Goal: Contribute content: Contribute content

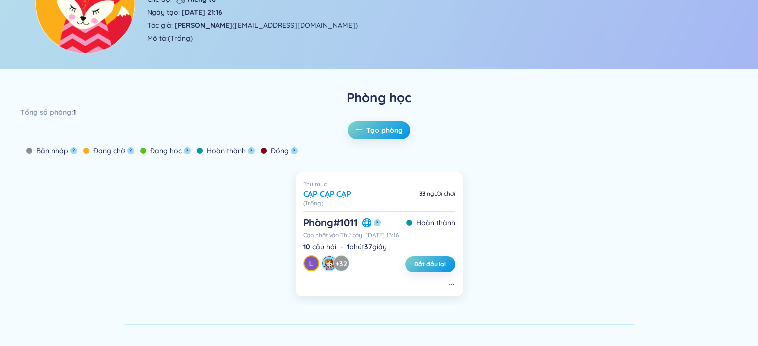
scroll to position [70, 0]
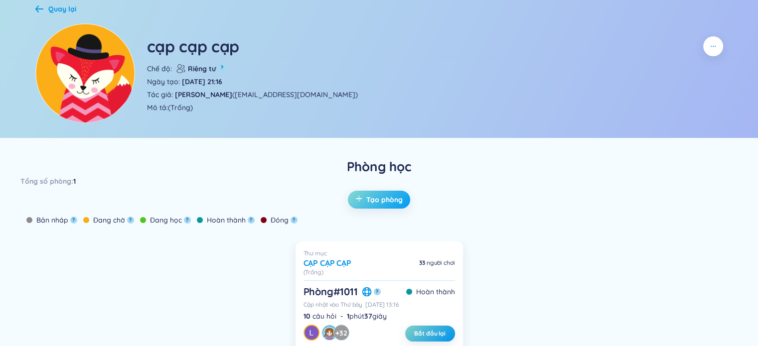
click at [380, 201] on span "Tạo phòng" at bounding box center [384, 200] width 36 height 10
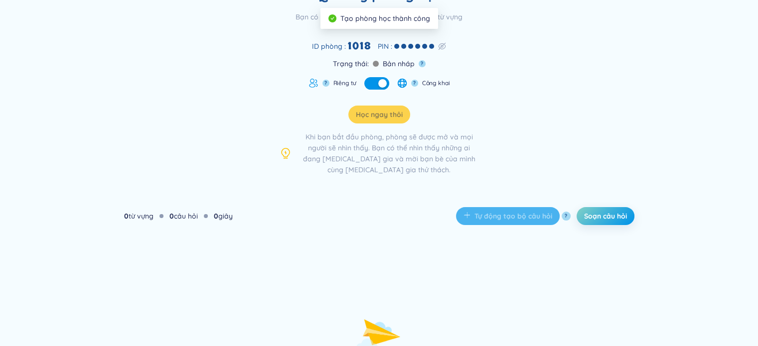
scroll to position [32, 0]
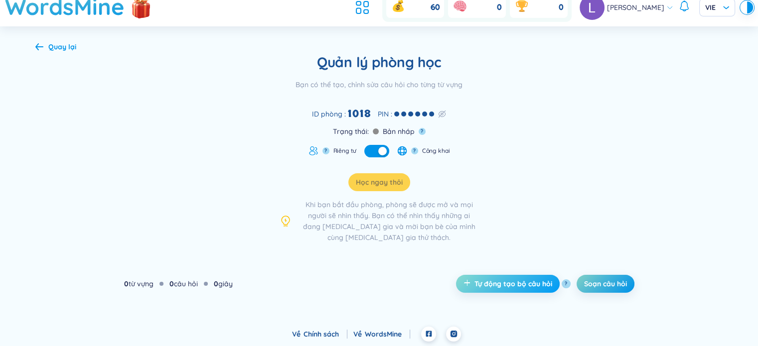
click at [510, 287] on span "Tự động tạo bộ câu hỏi" at bounding box center [514, 284] width 78 height 10
click at [520, 284] on span "Tự động tạo bộ câu hỏi" at bounding box center [514, 284] width 78 height 10
click at [594, 281] on span "Soạn câu hỏi" at bounding box center [605, 284] width 43 height 10
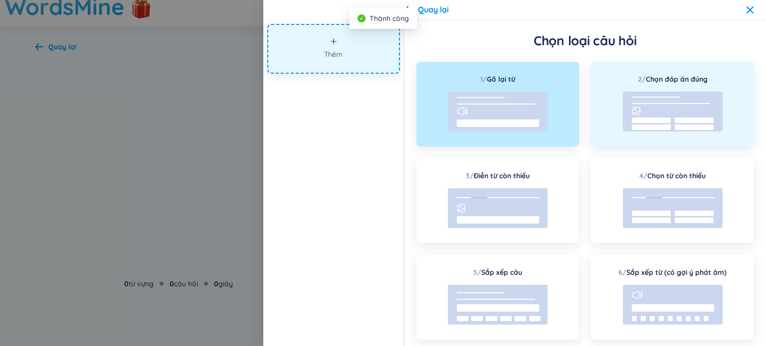
click at [663, 114] on rect at bounding box center [673, 112] width 100 height 40
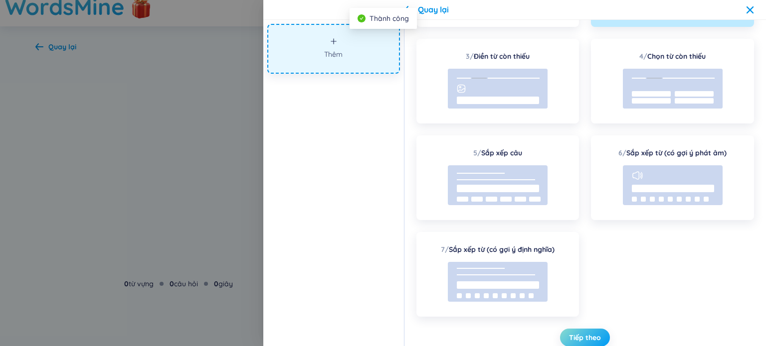
click at [570, 336] on span "Tiếp theo" at bounding box center [585, 338] width 32 height 10
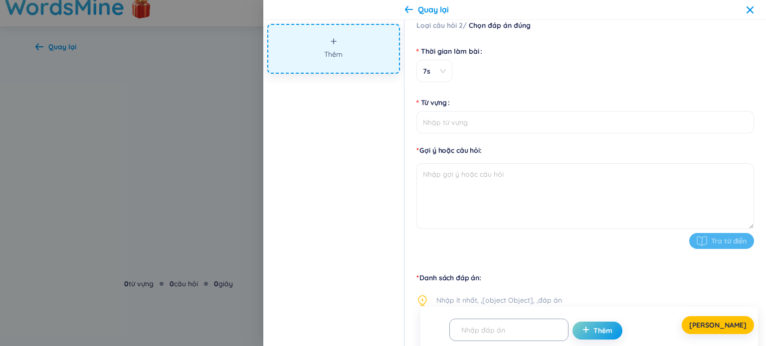
scroll to position [0, 0]
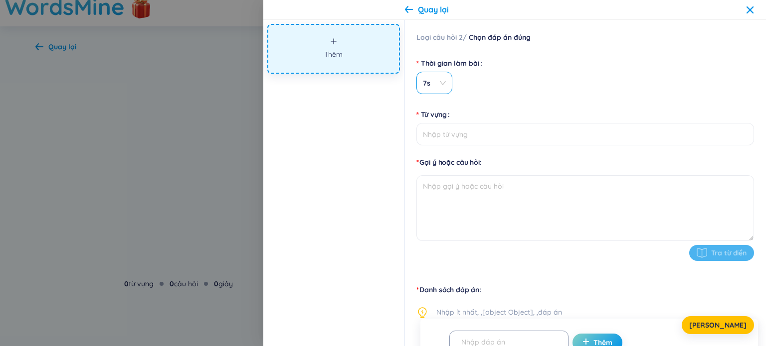
click at [444, 83] on span "7s" at bounding box center [434, 83] width 23 height 10
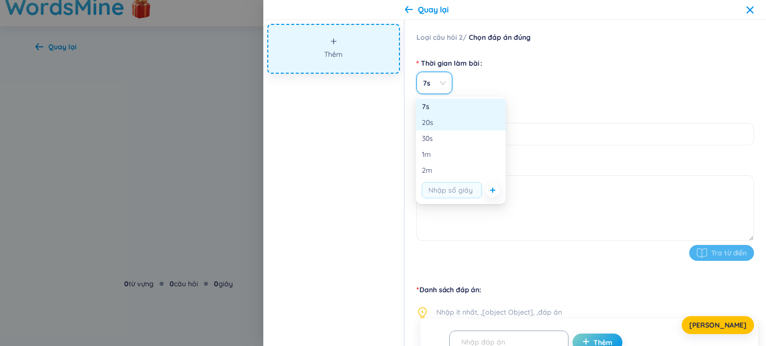
click at [449, 123] on div "20s" at bounding box center [461, 122] width 78 height 11
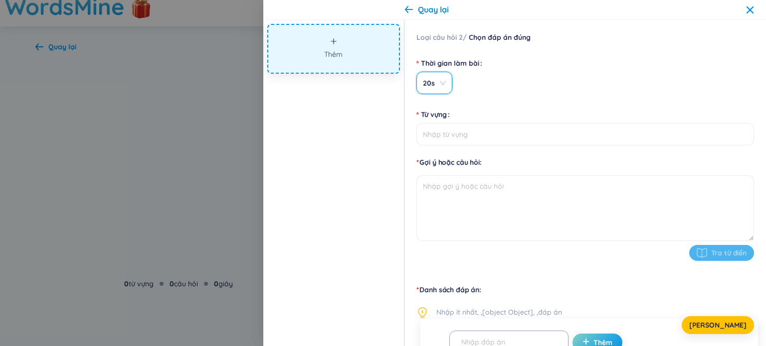
click at [440, 84] on span "20s" at bounding box center [434, 83] width 23 height 10
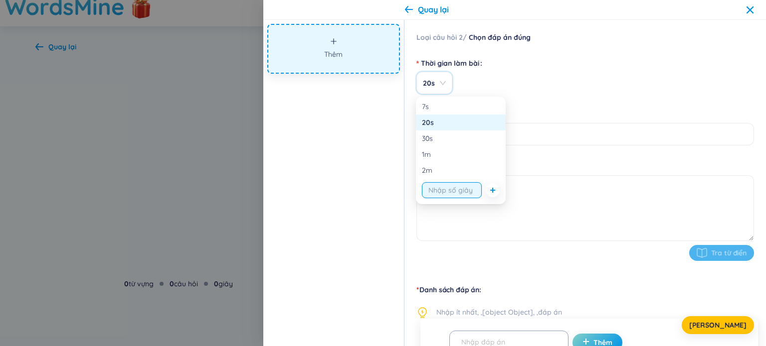
click at [448, 193] on input "string" at bounding box center [452, 190] width 60 height 16
type input "10"
click at [491, 194] on button "button" at bounding box center [493, 190] width 14 height 14
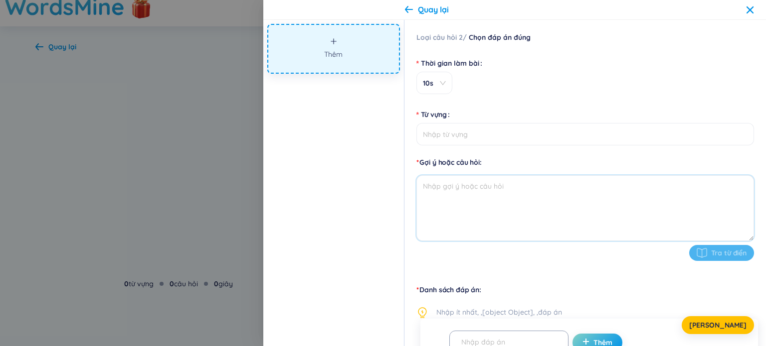
click at [552, 183] on textarea at bounding box center [585, 208] width 338 height 66
click at [526, 137] on input "Từ vựng" at bounding box center [585, 134] width 338 height 22
type input "chọn đáp án đúng nhất"
click at [556, 205] on textarea at bounding box center [585, 208] width 338 height 66
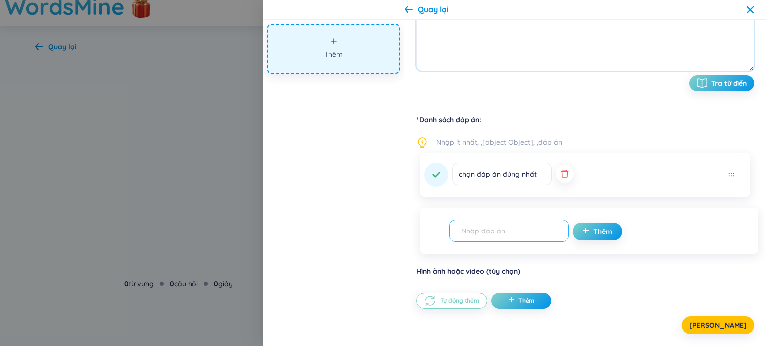
type textarea "ẻe"
click at [483, 227] on div "Thêm" at bounding box center [589, 231] width 338 height 46
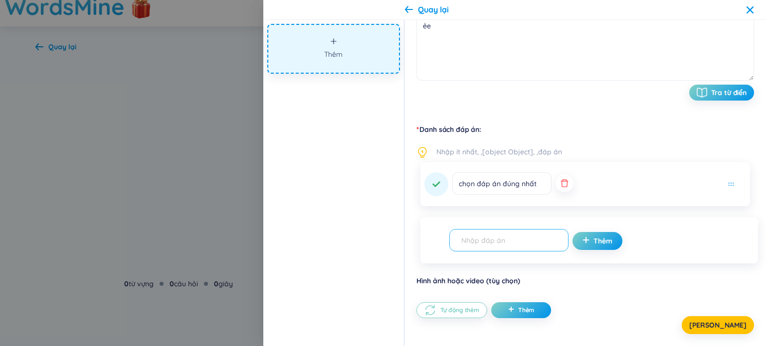
click at [507, 243] on input "text" at bounding box center [504, 240] width 98 height 17
click at [507, 243] on input "r" at bounding box center [504, 240] width 98 height 17
type input "rẻ"
click at [593, 244] on span "Thêm" at bounding box center [602, 241] width 19 height 10
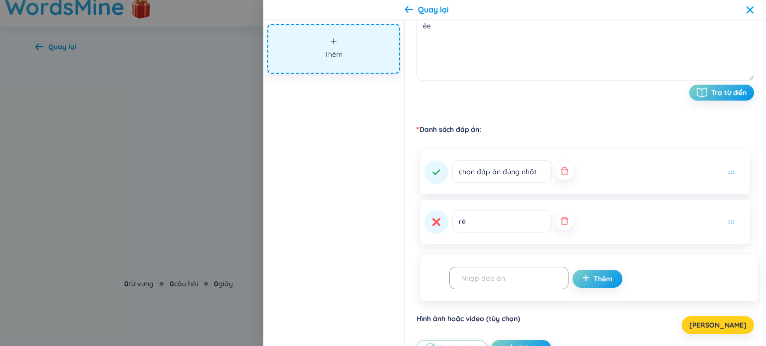
click at [713, 330] on button "[PERSON_NAME]" at bounding box center [717, 326] width 72 height 18
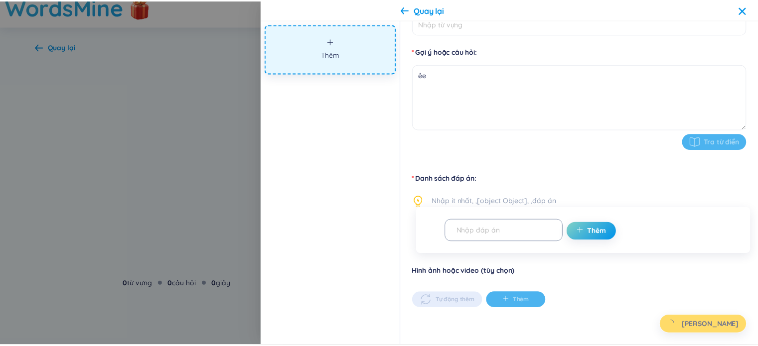
scroll to position [0, 0]
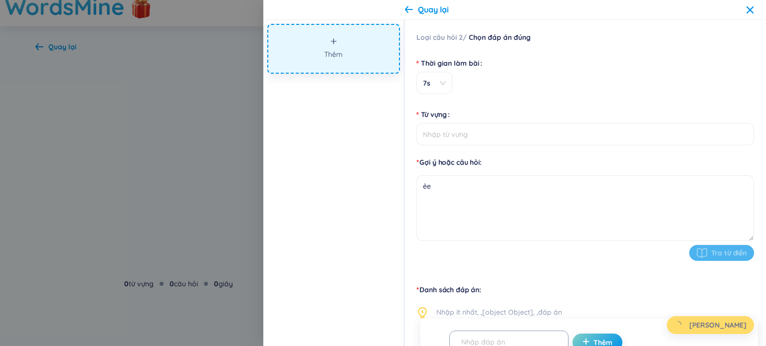
type input "chọn đáp án đúng nhất"
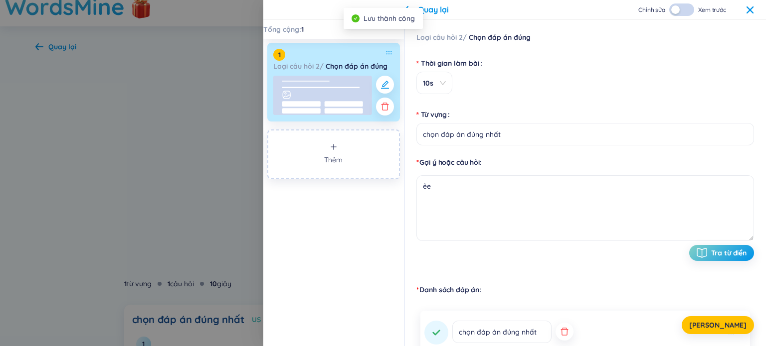
click at [747, 11] on icon at bounding box center [750, 10] width 8 height 8
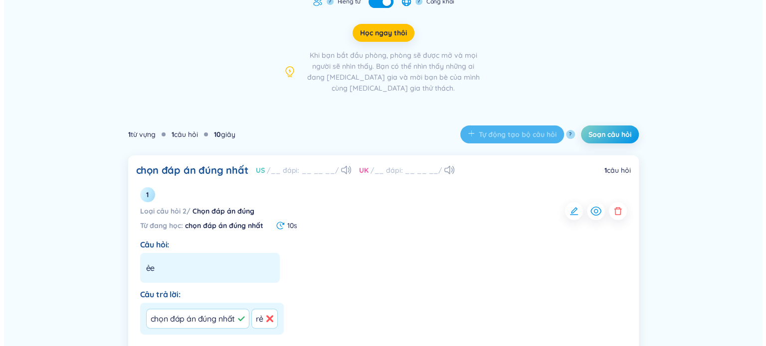
scroll to position [181, 0]
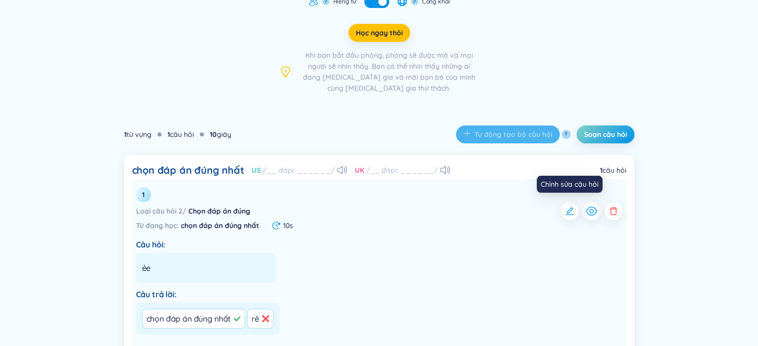
click at [572, 210] on icon "button" at bounding box center [570, 211] width 10 height 10
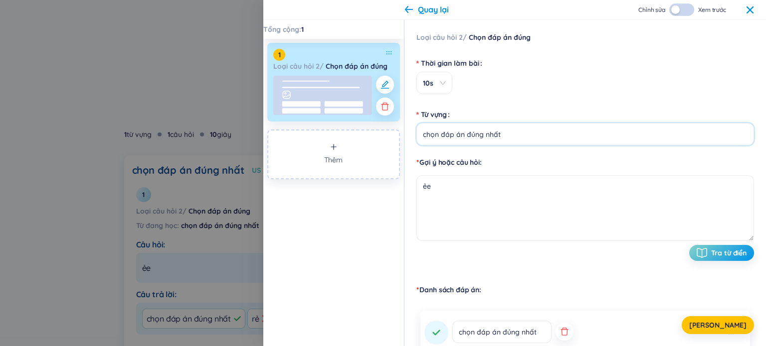
drag, startPoint x: 506, startPoint y: 142, endPoint x: 440, endPoint y: 134, distance: 65.8
click at [440, 134] on input "chọn đáp án đúng nhất" at bounding box center [585, 134] width 338 height 22
type input "chọn"
drag, startPoint x: 431, startPoint y: 189, endPoint x: 393, endPoint y: 187, distance: 37.4
click at [393, 187] on section "Tổng cộng : 1 1 Loại câu hỏi 2 / Chọn đáp án đúng Thêm Loại câu hỏi 2 / Chọn đá…" at bounding box center [514, 183] width 503 height 327
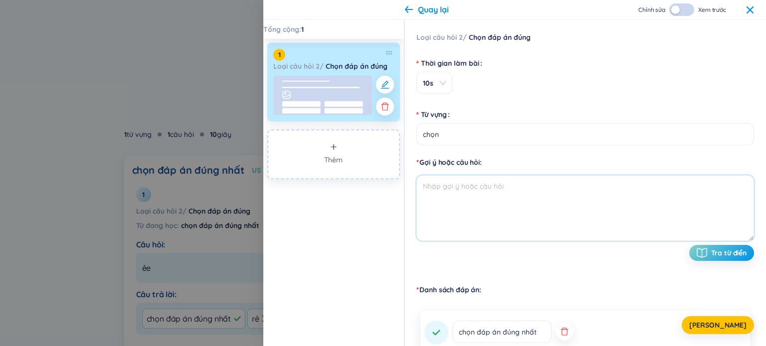
click at [472, 193] on textarea at bounding box center [585, 208] width 338 height 66
drag, startPoint x: 392, startPoint y: 241, endPoint x: 624, endPoint y: 207, distance: 234.9
click at [624, 207] on textarea at bounding box center [585, 208] width 338 height 66
paste textarea "Tính chất nào khẳng định Quốc hội là cơ quan duy nhất do nhân dân cả nước trực …"
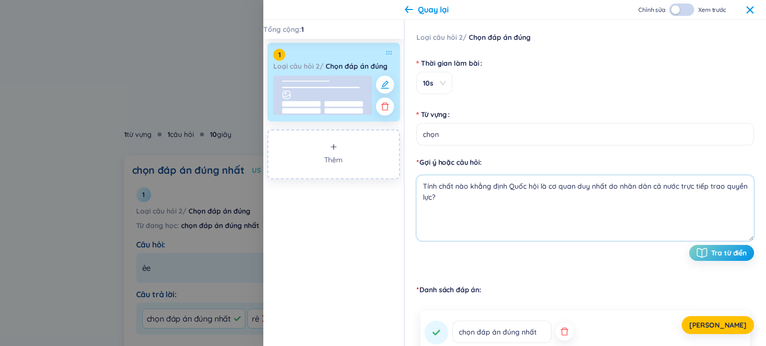
click at [423, 189] on textarea "Tính chất nào khẳng định Quốc hội là cơ quan duy nhất do nhân dân cả nước trực …" at bounding box center [585, 208] width 338 height 66
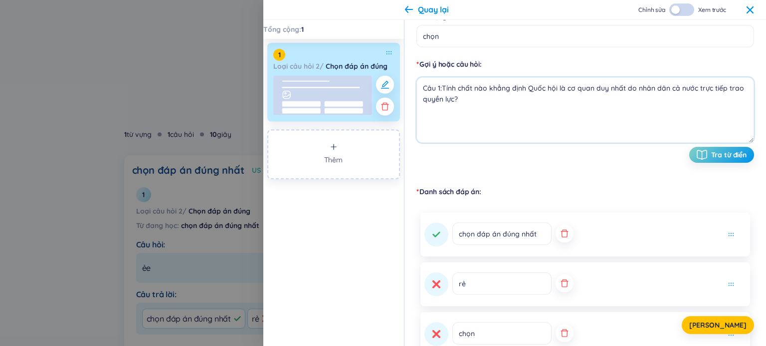
scroll to position [100, 0]
click at [559, 233] on icon "button" at bounding box center [564, 232] width 10 height 10
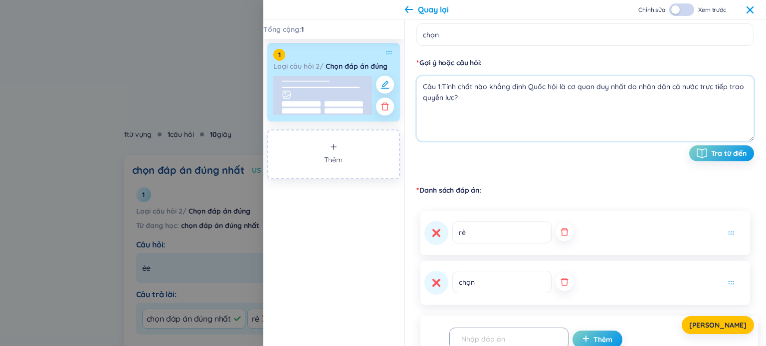
drag, startPoint x: 552, startPoint y: 279, endPoint x: 548, endPoint y: 259, distance: 19.8
click at [559, 278] on icon "button" at bounding box center [564, 282] width 10 height 10
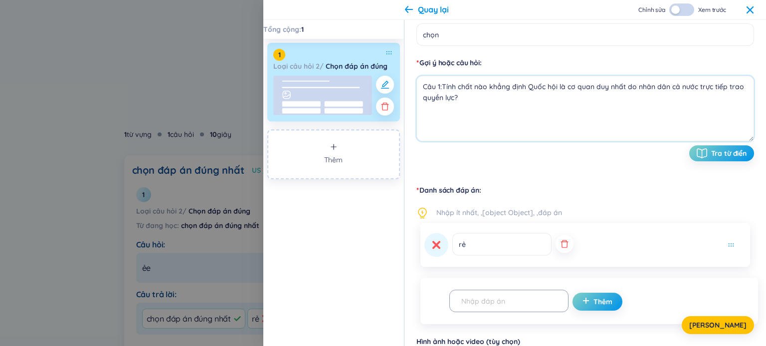
click at [552, 234] on div "rẻ" at bounding box center [498, 245] width 149 height 24
click at [560, 247] on icon "button" at bounding box center [563, 244] width 7 height 8
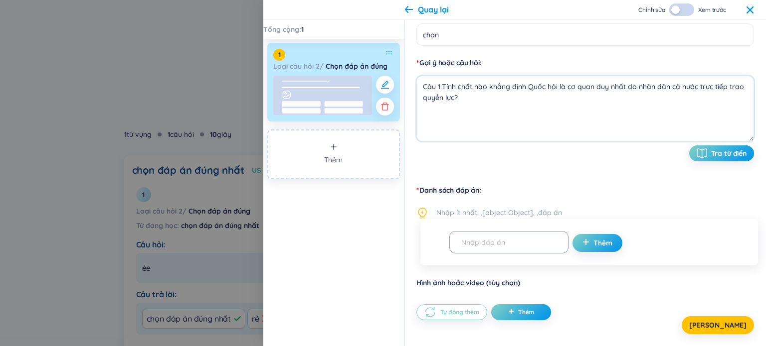
type textarea "Câu 1:Tính chất nào khẳng định Quốc hội là cơ quan duy nhất do nhân dân cả nước…"
click at [520, 251] on input "text" at bounding box center [504, 242] width 98 height 17
paste input "A. Quốc hội là cơ quan quyền lực nhà nước cao nhất"
type input "A. Quốc hội là cơ quan quyền lực nhà nước cao nhất"
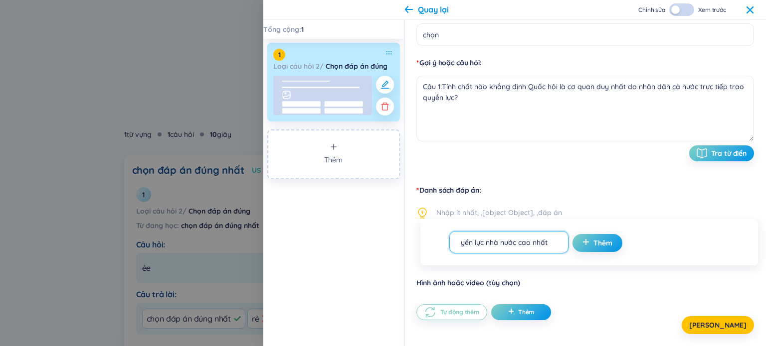
click at [520, 249] on input "A. Quốc hội là cơ quan quyền lực nhà nước cao nhất" at bounding box center [504, 242] width 98 height 17
click at [593, 241] on span "Thêm" at bounding box center [602, 243] width 19 height 10
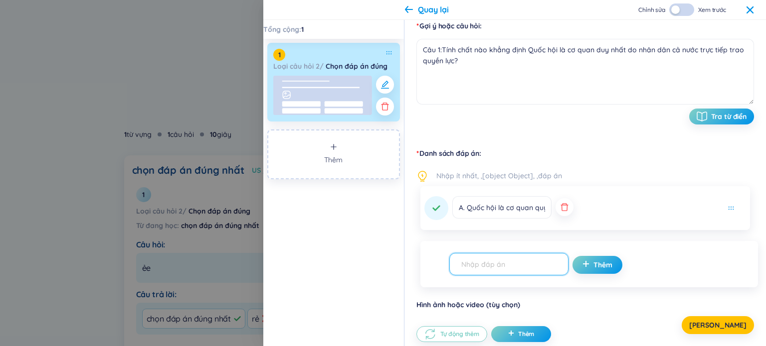
scroll to position [170, 0]
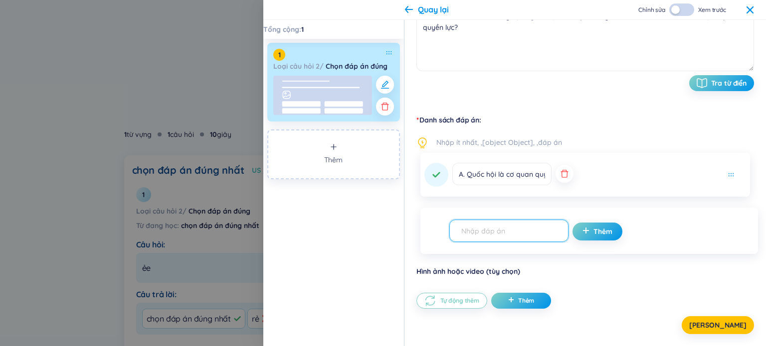
click input "text"
paste input "B. Quốc hội là cơ quan đại biểu cao nhất của nhân dân"
type input "B. Quốc hội là cơ quan đại biểu cao nhất của nhân dân"
click span "Thêm"
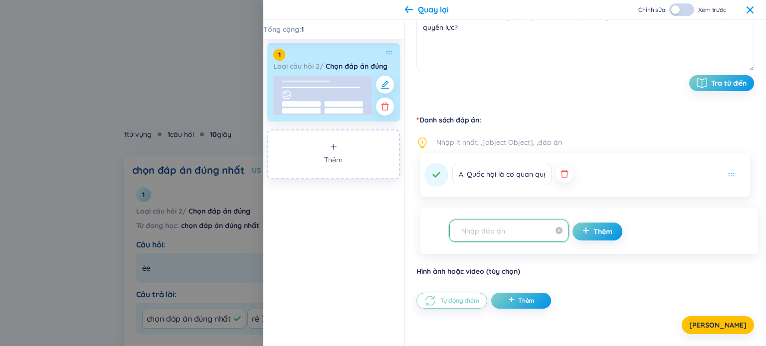
scroll to position [0, 0]
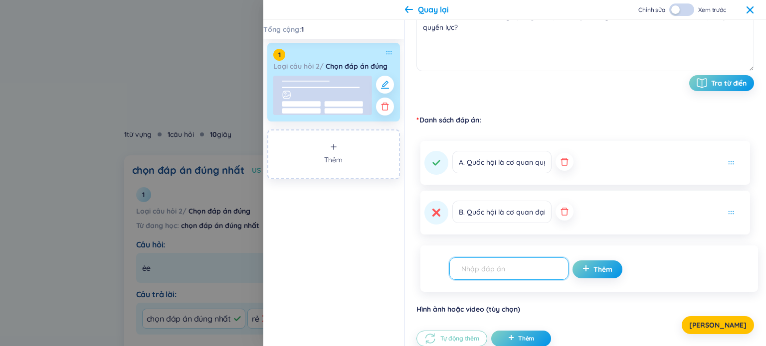
paste input "C. Quốc hội quyết định các vấn đề quan trọng nhất của đất nước"
type input "C. Quốc hội quyết định các vấn đề quan trọng nhất của đất nước"
click icon "plus"
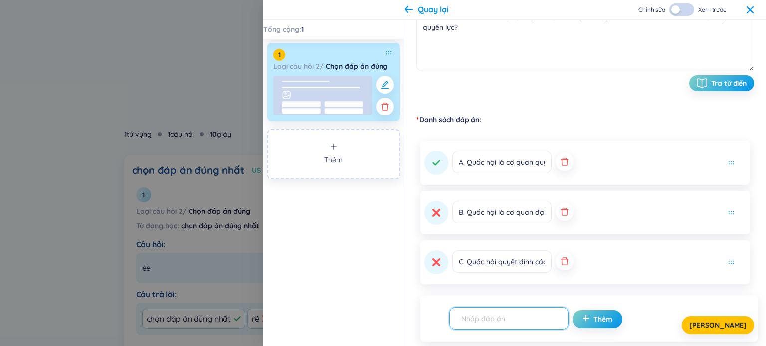
click input "text"
paste input "D. Quốc hội là cơ quan lập pháp"
type input "D. Quốc hội là cơ quan lập pháp"
click div "[PERSON_NAME]"
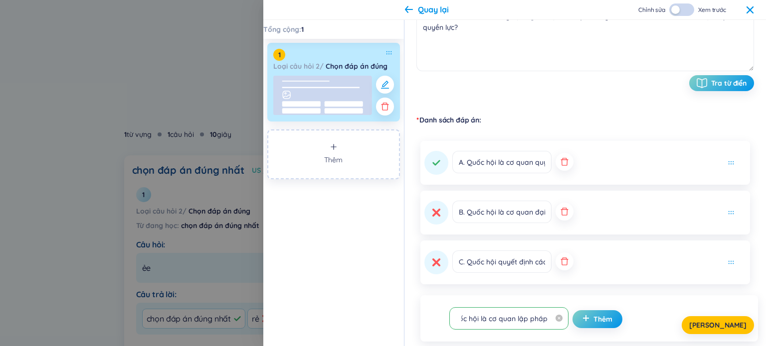
scroll to position [0, 0]
click button "Thêm"
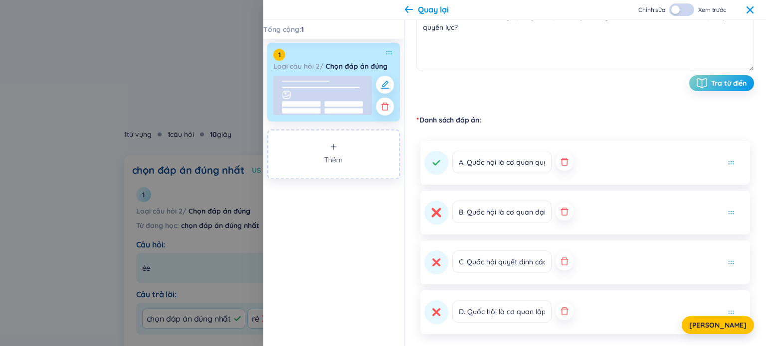
click button
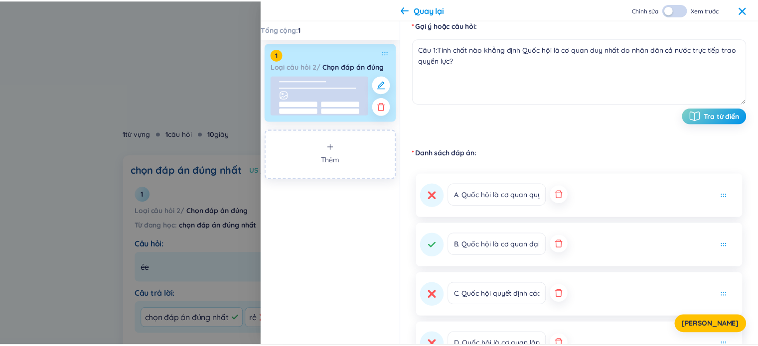
scroll to position [50, 0]
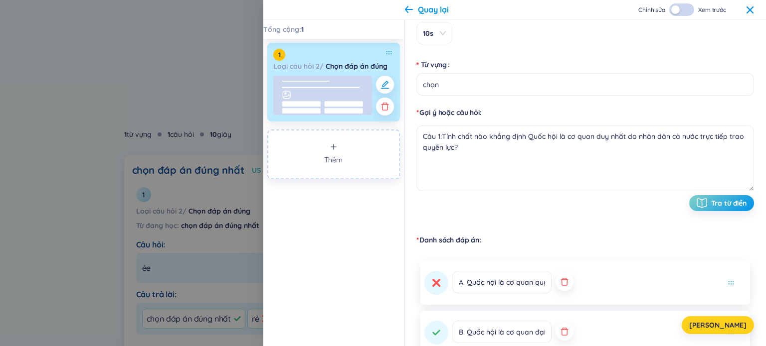
click span "[PERSON_NAME]"
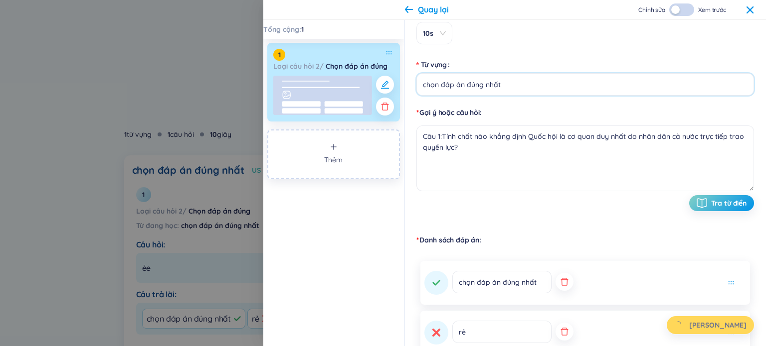
click input "chọn đáp án đúng nhất"
type input "chọn"
drag, startPoint x: 502, startPoint y: 77, endPoint x: 438, endPoint y: 73, distance: 63.9
click input "chọn"
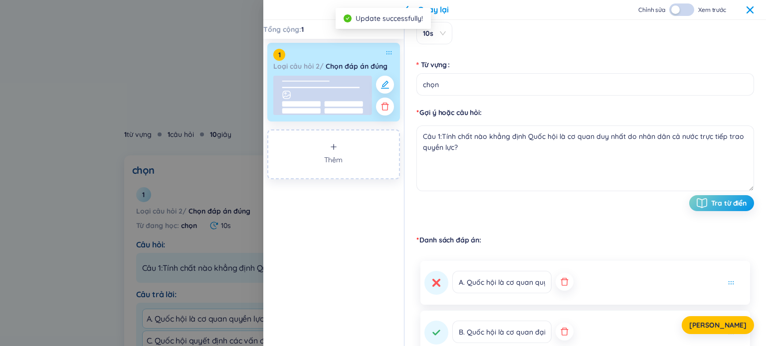
click div
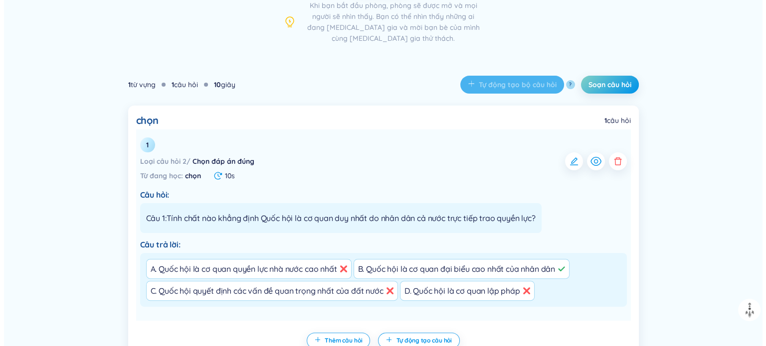
scroll to position [283, 0]
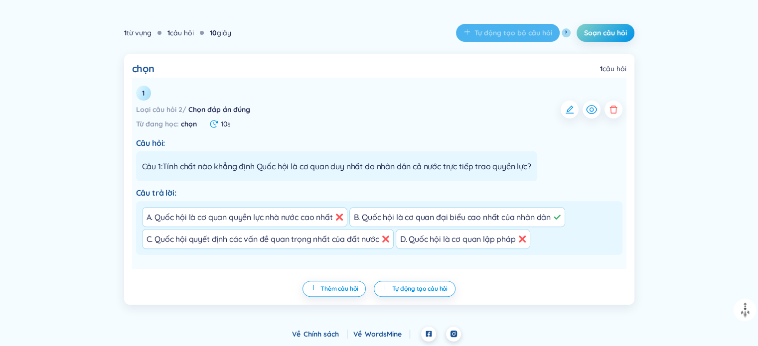
drag, startPoint x: 424, startPoint y: 291, endPoint x: 434, endPoint y: 191, distance: 100.3
click div "chọn 1 câu hỏi Không có dữ liệu 1 Loại câu hỏi 2 / Chọn đáp án đúng Từ đang học…"
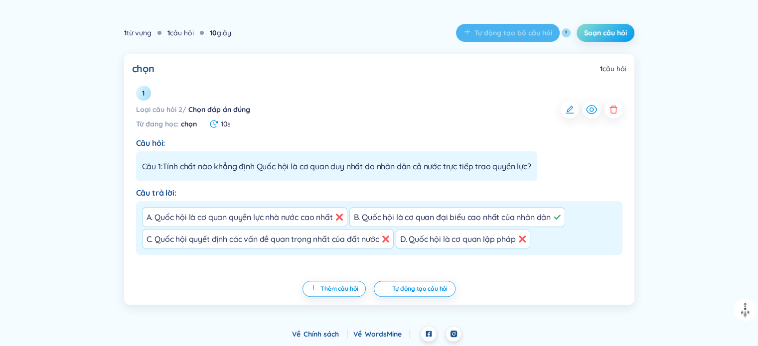
click span "Soạn câu hỏi"
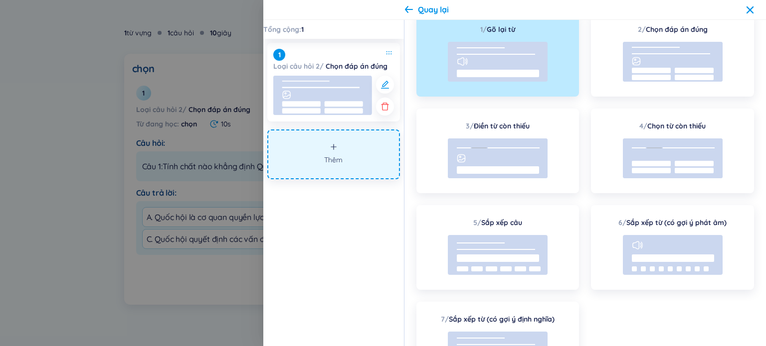
click button "Thêm"
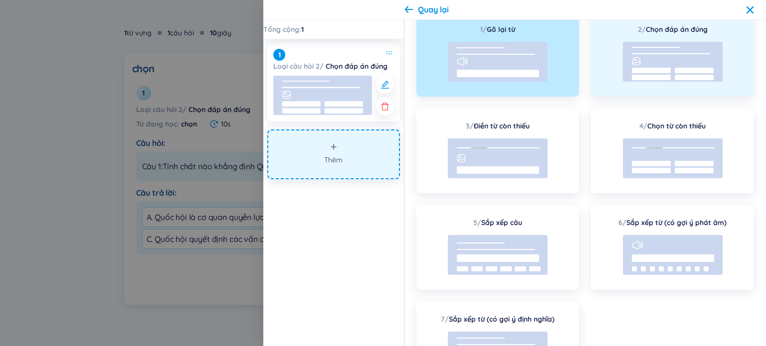
click rect
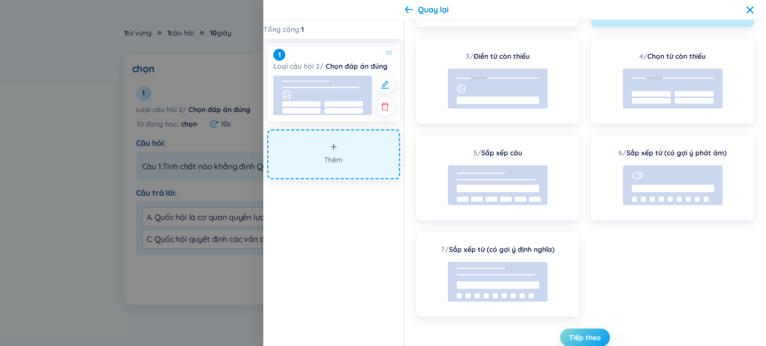
click span "Tiếp theo"
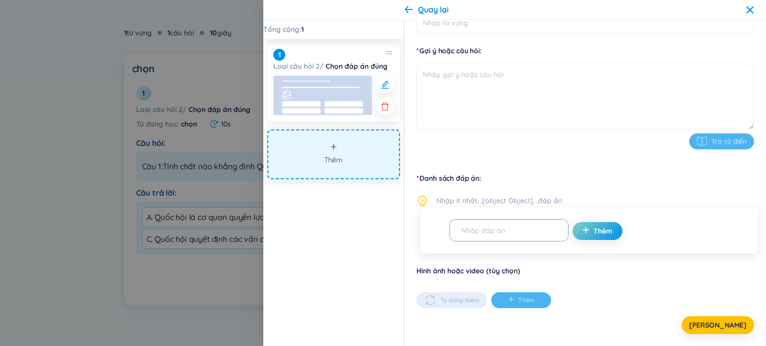
scroll to position [111, 0]
click input "Từ vựng"
type input "chọn"
click textarea
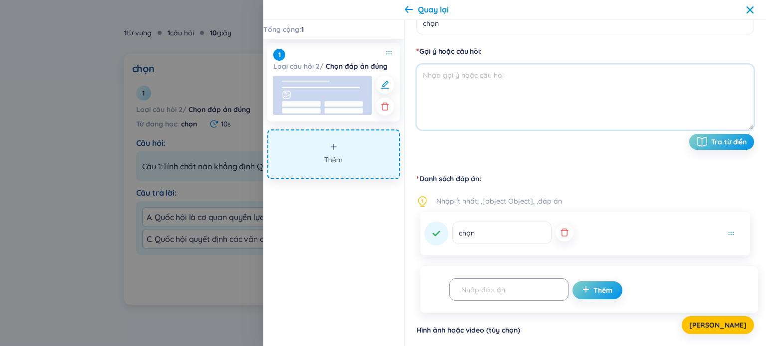
paste textarea "Quốc hội được nhân dân trao quyền lực thông qua hình thức nào?"
click textarea "Quốc hội được nhân dân trao quyền lực thông qua hình thức nào?"
type textarea "Câu 2: Quốc hội được nhân dân trao quyền lực thông qua hình thức nào?"
click div
click icon "button"
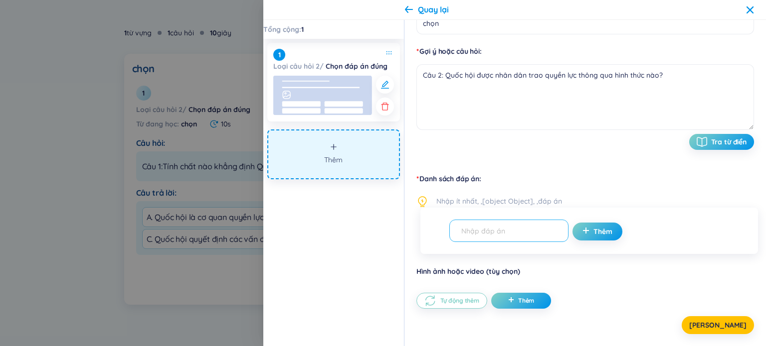
click input "text"
paste input "A. Bổ nhiệm"
type input "A. Bổ nhiệm"
click icon "plus"
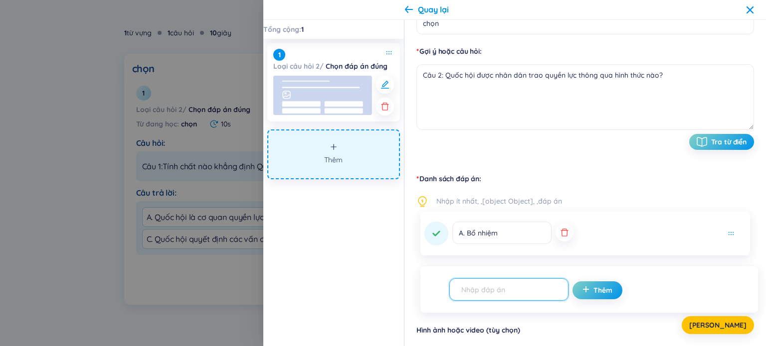
click input "text"
paste input "B. Bầu cử phổ thông"
type input "B. Bầu cử phổ thông"
click span "plus"
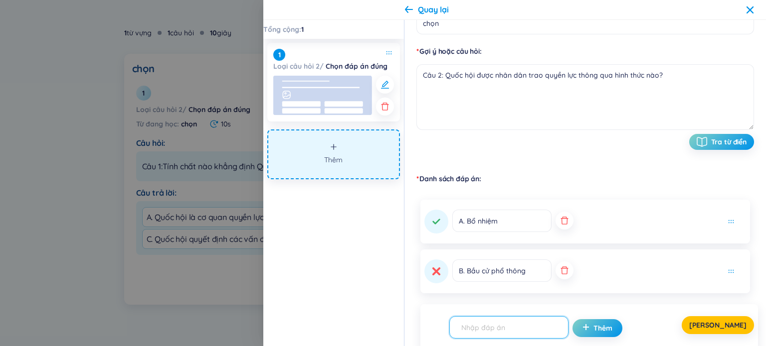
click input "text"
paste input "C. Giới thiệu của Đảng"
type input "C. Giới thiệu của Đảng"
click div "[PERSON_NAME]"
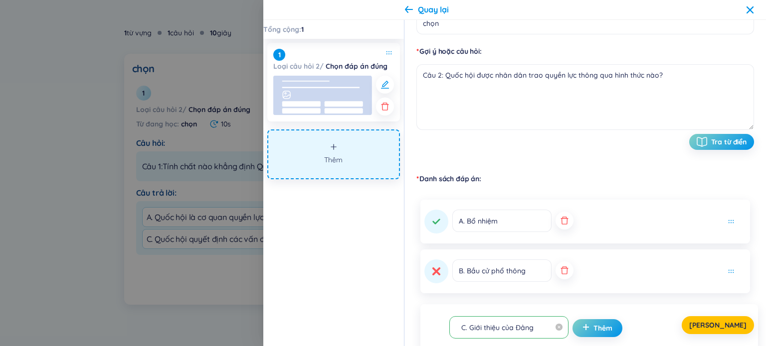
click div "[PERSON_NAME]"
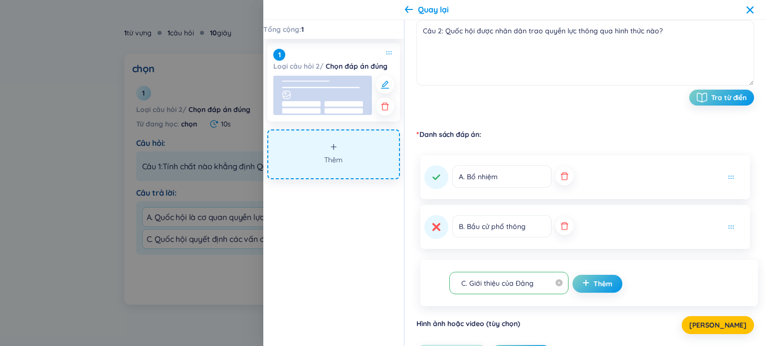
scroll to position [208, 0]
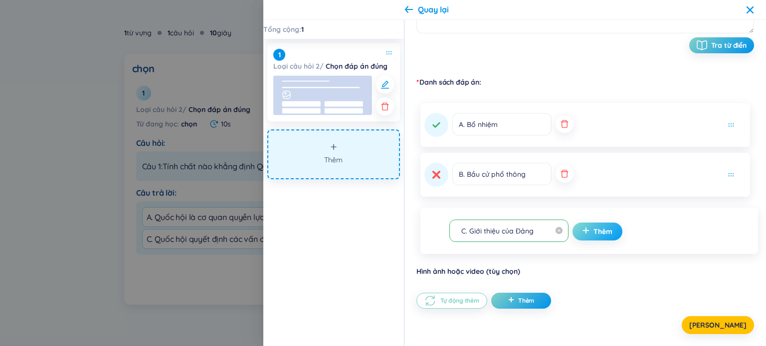
click span "Thêm"
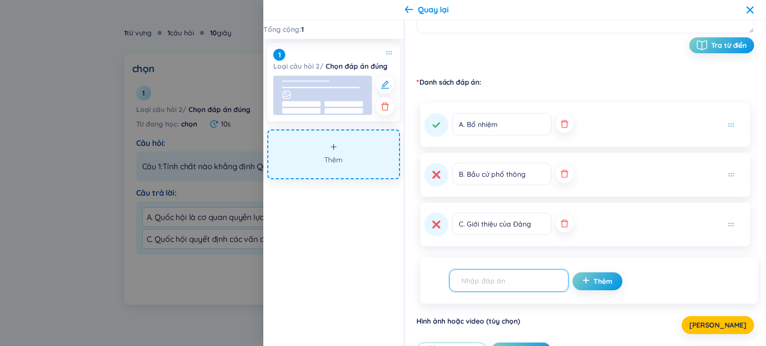
click input "text"
paste input "D. Quyết định của Chính phủ"
type input "D. Quyết định của Chính phủ"
click span "plus"
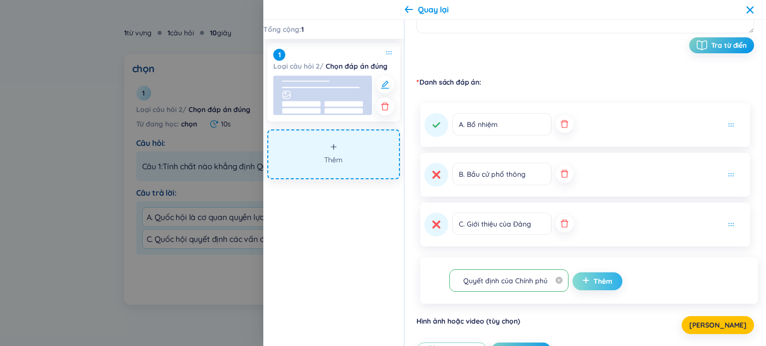
scroll to position [0, 0]
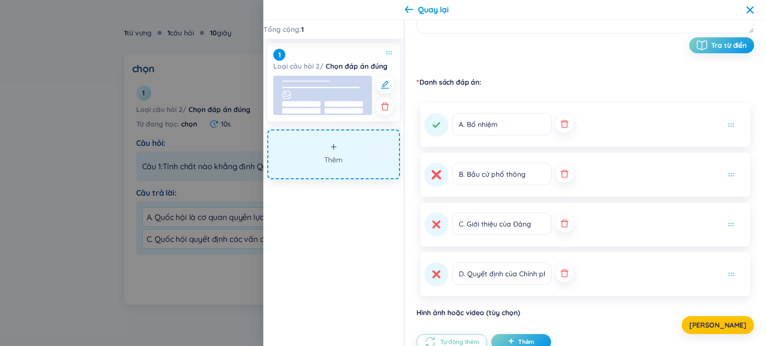
click button
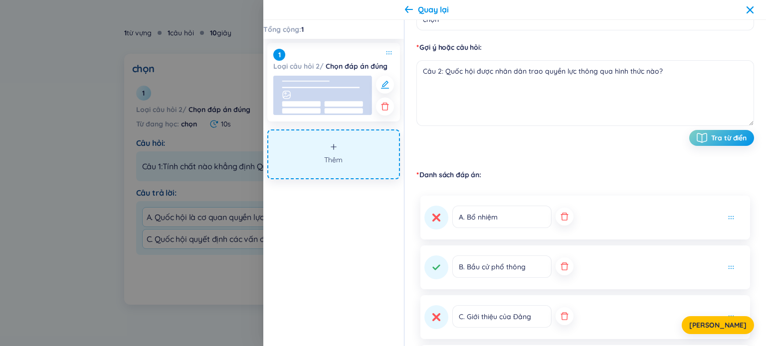
scroll to position [50, 0]
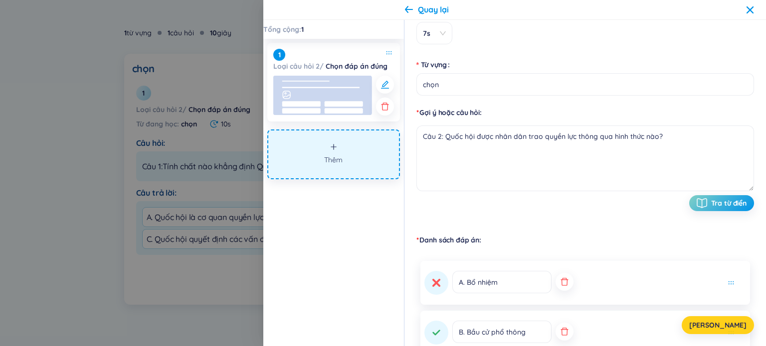
click span "[PERSON_NAME]"
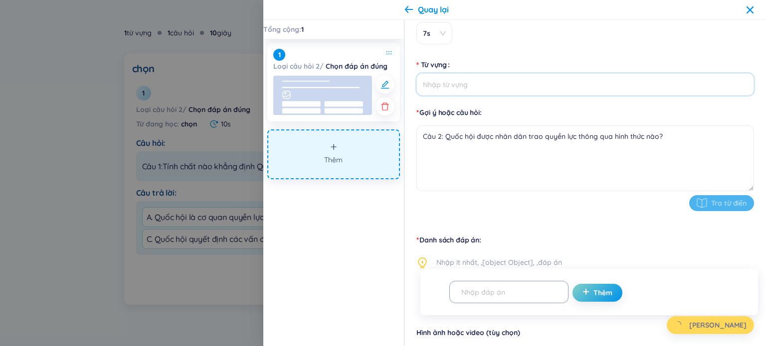
click input "Từ vựng"
type input "chọn"
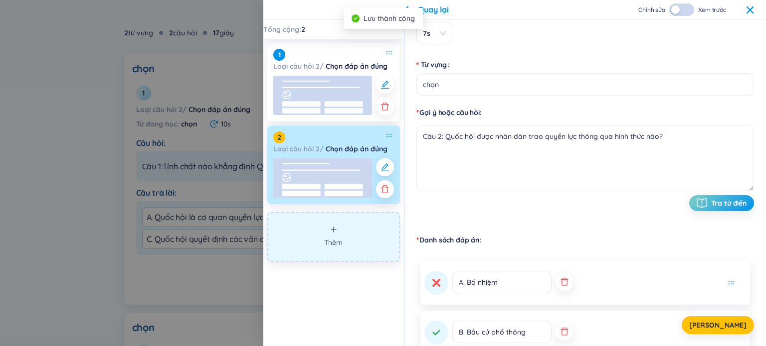
click button "Thêm"
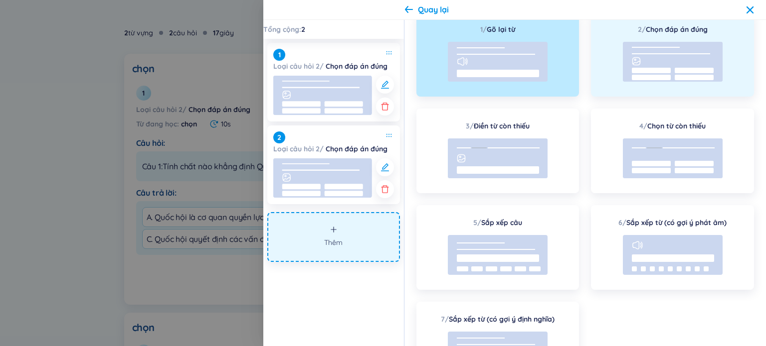
click rect
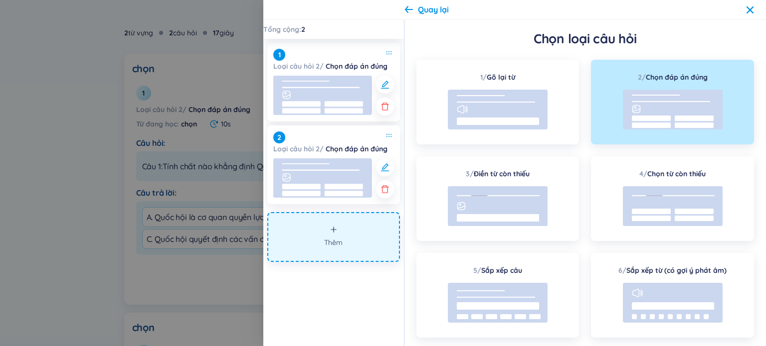
scroll to position [0, 0]
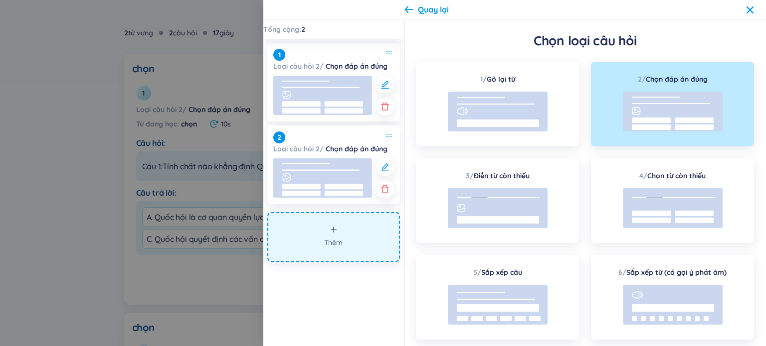
click rect
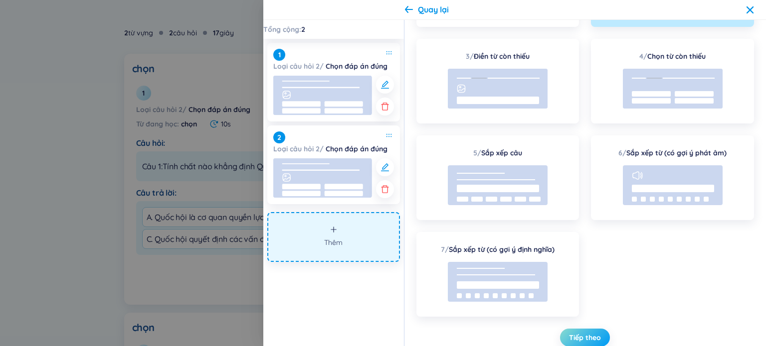
click span "Tiếp theo"
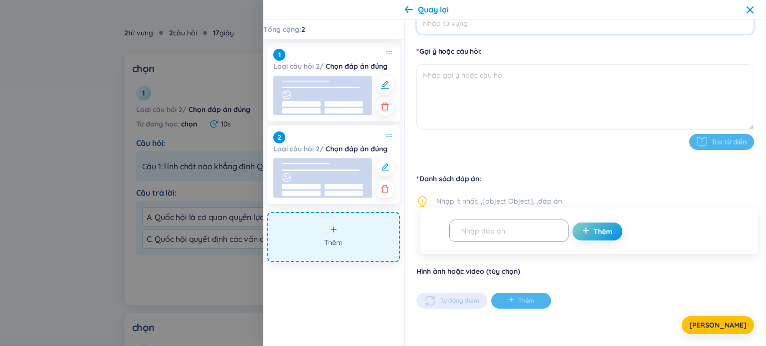
click input "Từ vựng"
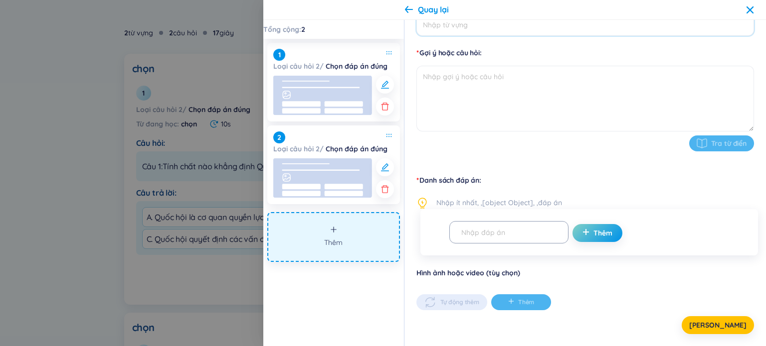
type input "chọn"
click textarea
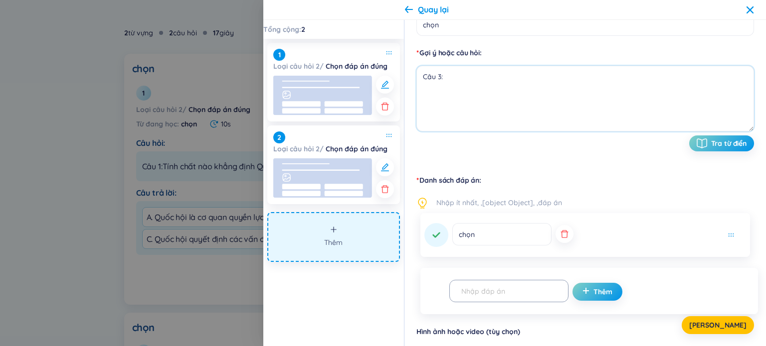
paste textarea "Lấy phiếu tín nhiệm, bỏ phiếu tín nhiệm đối với người giữ chức vụ do Quốc hội b…"
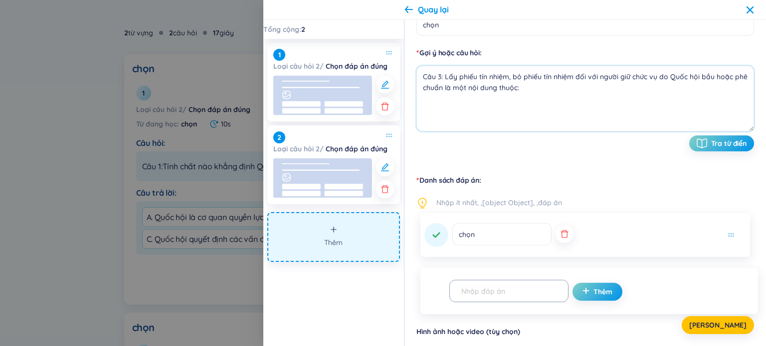
click textarea "Câu 3: Lấy phiếu tín nhiệm, bỏ phiếu tín nhiệm đối với người giữ chức vụ do Quố…"
type textarea "Câu 3: Lấy phiếu tín nhiệm, bỏ phiếu tín nhiệm đối với người giữ chức vụ do Quố…"
click input "chọn"
click icon "button"
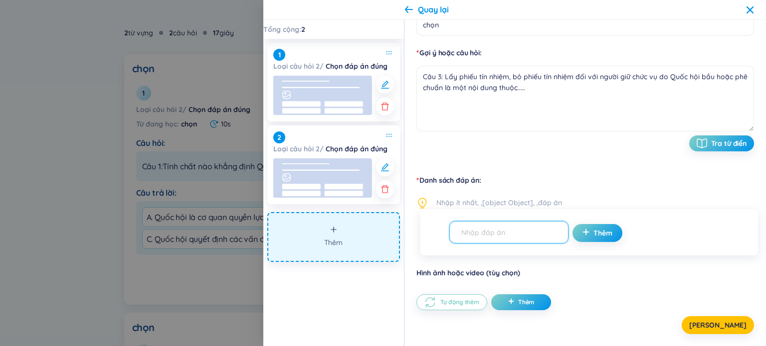
paste input "A. Chức năng giám sát tối cao"
type input "A. Chức năng giám sát tối cao"
click span "Thêm"
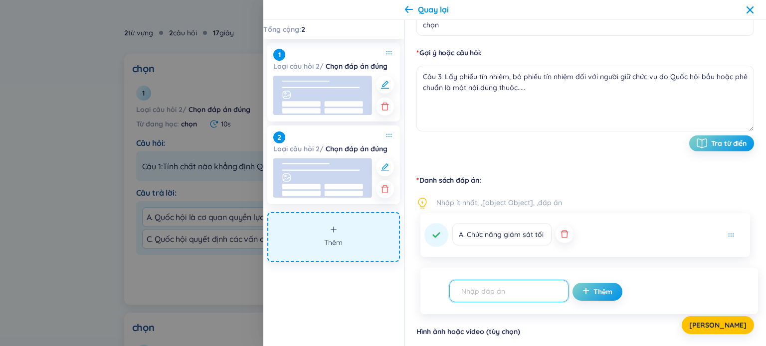
paste input "B. Chức năng quyết định vấn đề quan trọng"
type input "B. Chức năng quyết định vấn đề quan trọng"
click span "plus"
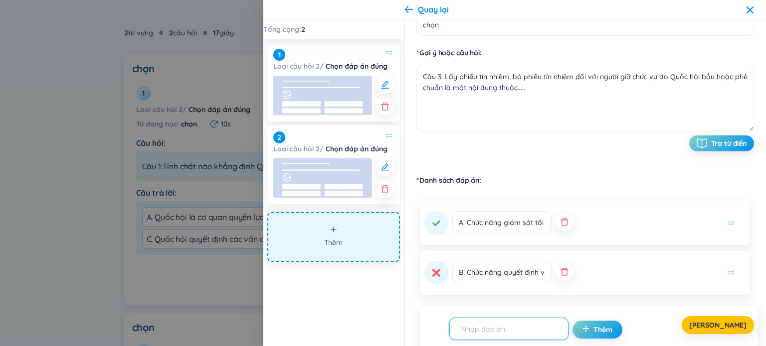
click input "text"
paste input "C. Chức năng lập hiến, lập pháp"
type input "C. Chức năng lập hiến, lập pháp"
click div "[PERSON_NAME]"
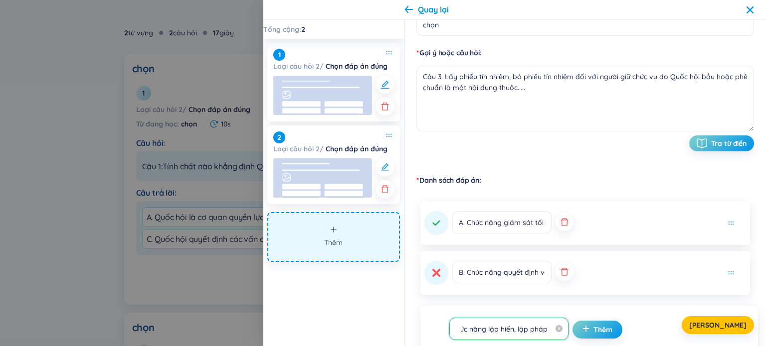
scroll to position [0, 0]
click div "[PERSON_NAME]"
drag, startPoint x: 586, startPoint y: 328, endPoint x: 581, endPoint y: 305, distance: 23.0
click div "[PERSON_NAME]"
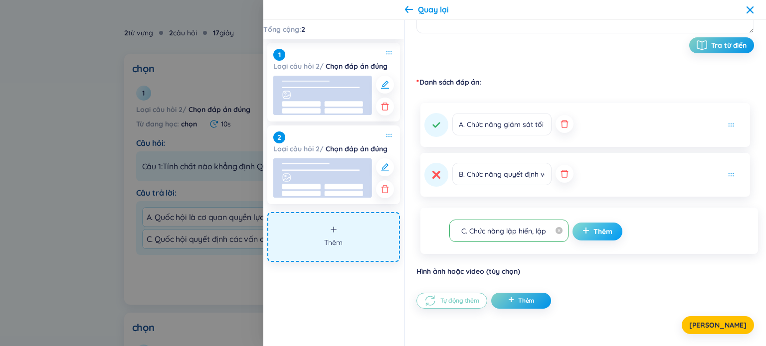
click span "Thêm"
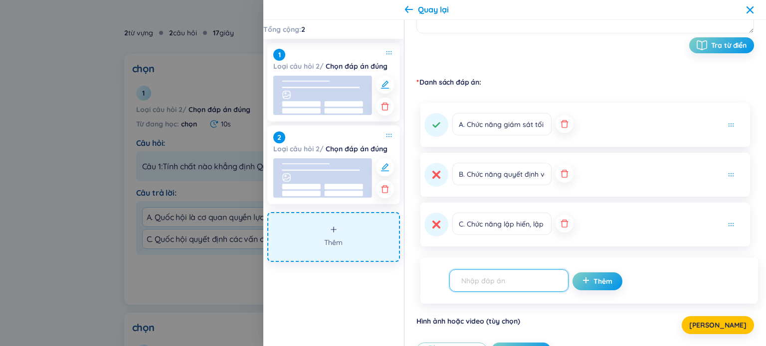
click input "text"
paste input "D. Chức năng đối ngoại"
type input "D. Chức năng đối ngoại"
click button "Thêm"
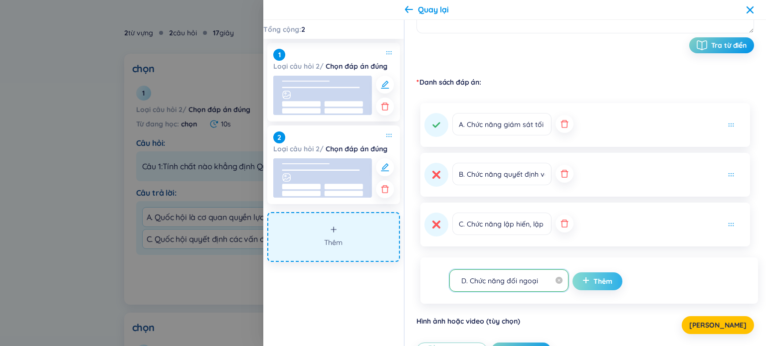
scroll to position [0, 0]
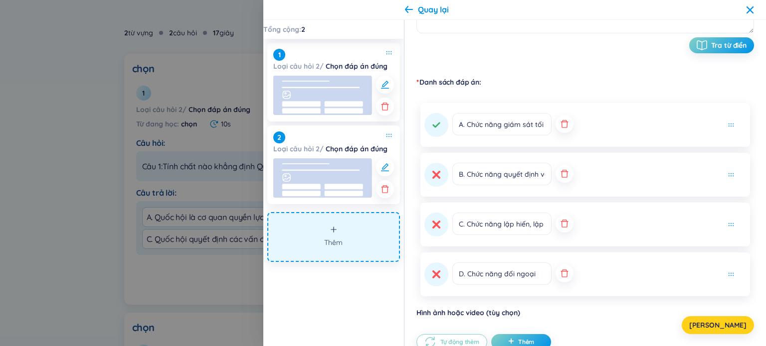
click span "[PERSON_NAME]"
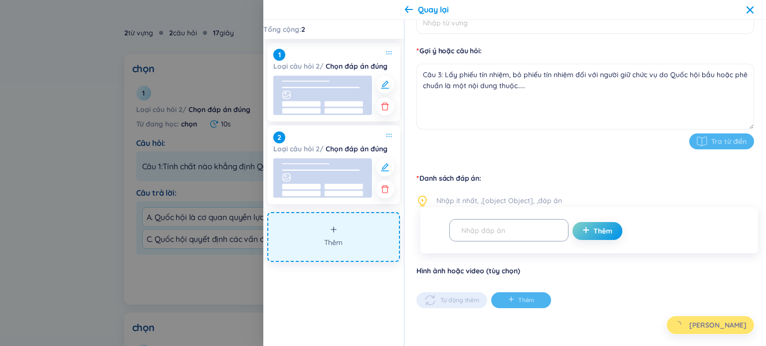
scroll to position [111, 0]
type input "chọn"
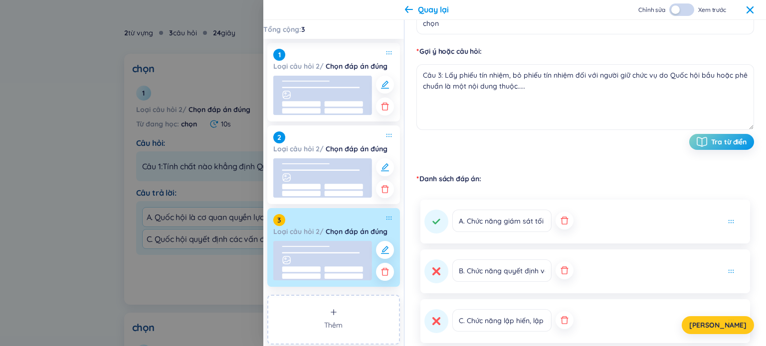
scroll to position [208, 0]
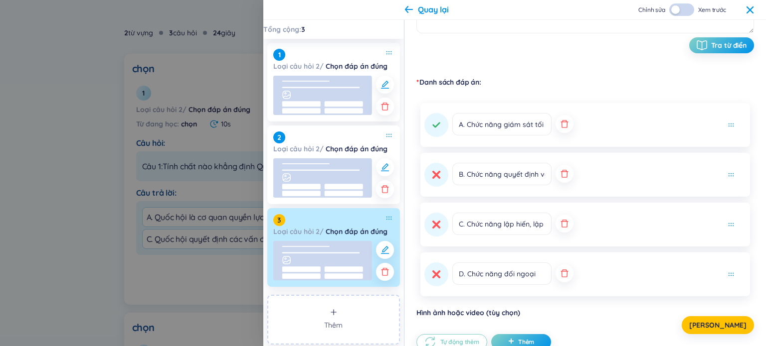
drag, startPoint x: 333, startPoint y: 317, endPoint x: 341, endPoint y: 284, distance: 33.4
click button "Thêm"
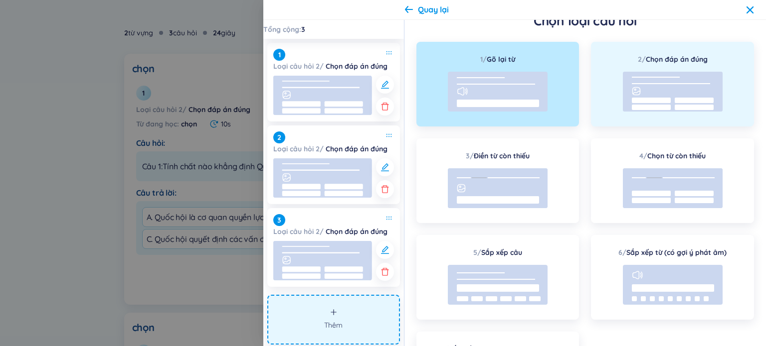
click line
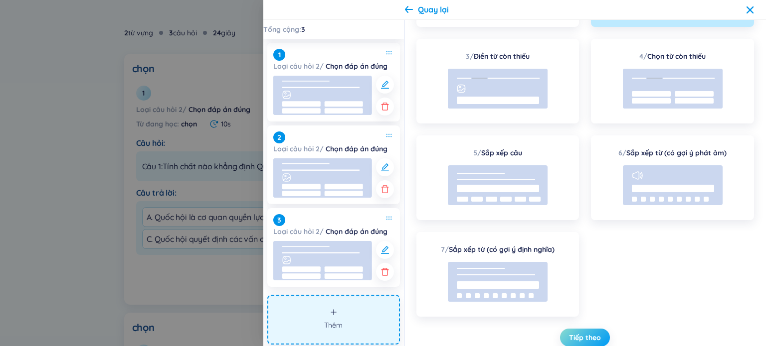
click span "Tiếp theo"
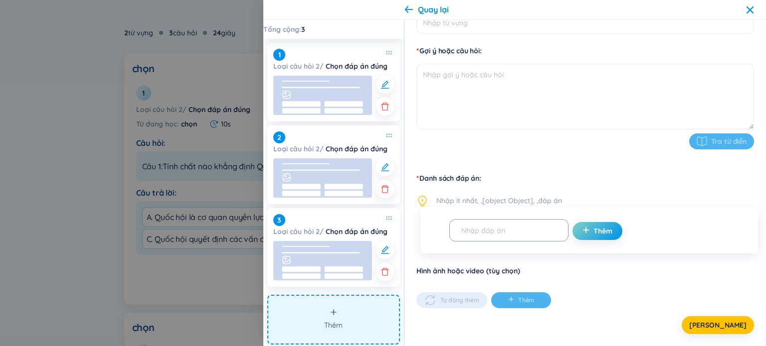
scroll to position [111, 0]
click input "Từ vựng"
type input "chọn"
click textarea
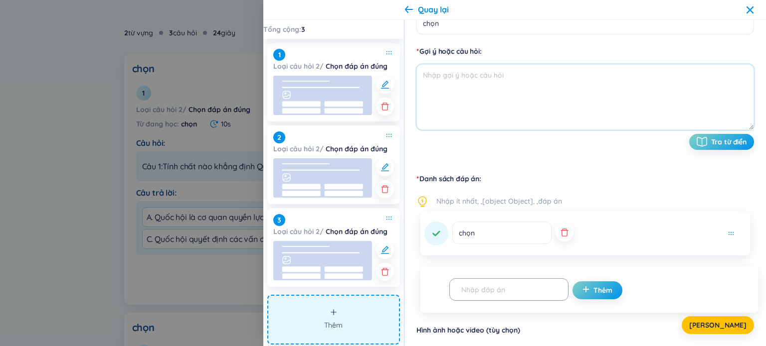
paste textarea "Trong ba chức năng cơ bản của Quốc hội, chức năng nào được xem là cơ sở pháp lý…"
click textarea "Trong ba chức năng cơ bản của Quốc hội, chức năng nào được xem là cơ sở pháp lý…"
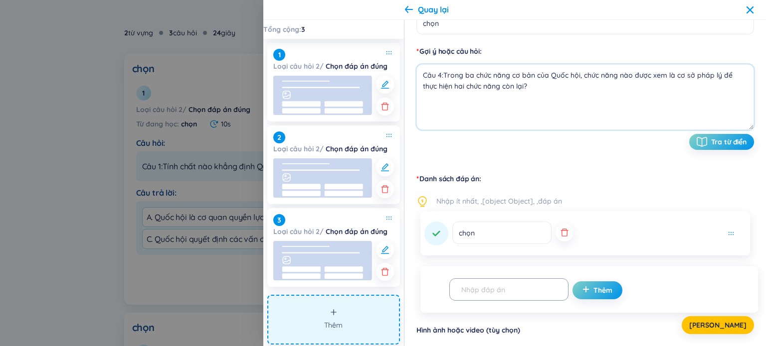
type textarea "Câu 4:Trong ba chức năng cơ bản của Quốc hội, chức năng nào được xem là cơ sở p…"
click icon "button"
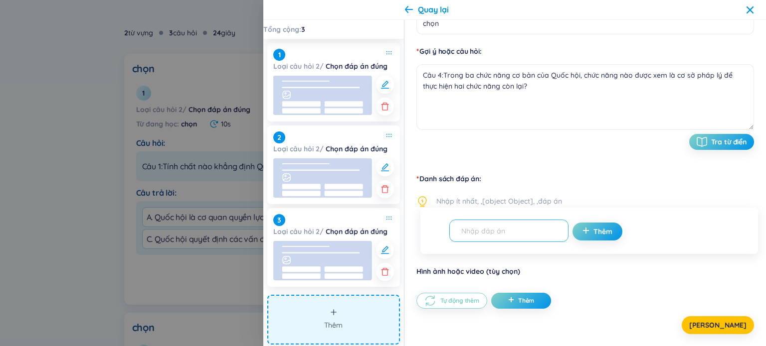
click input "text"
paste input "A. Chức năng lập hiến, lập pháp"
type input "A. Chức năng lập hiến, lập pháp"
click span "Thêm"
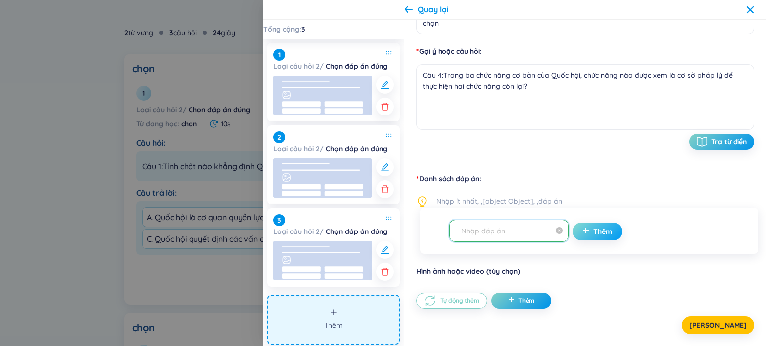
scroll to position [0, 0]
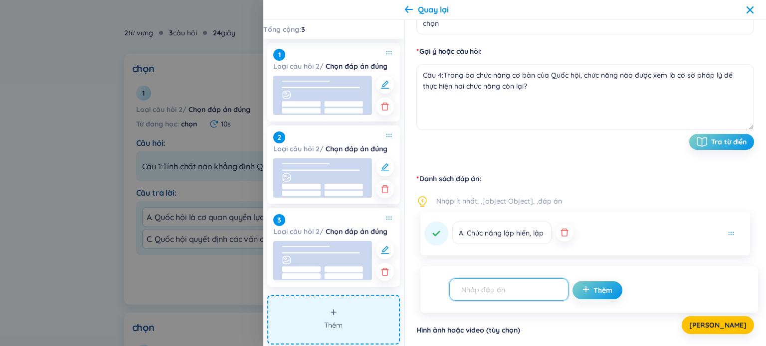
click input "text"
paste input "B. Chức năng giám sát tối cao"
type input "B. Chức năng giám sát tối cao"
click button "Thêm"
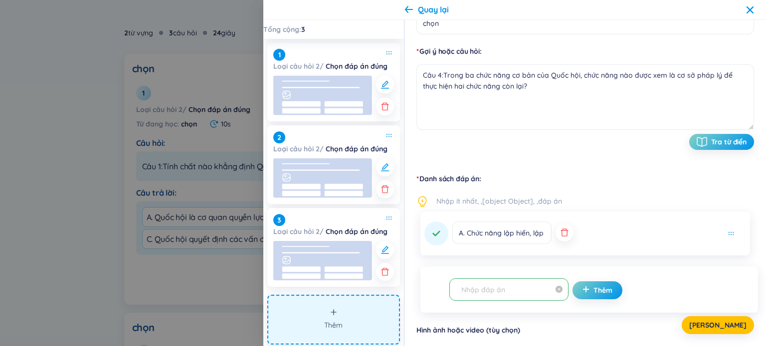
scroll to position [0, 0]
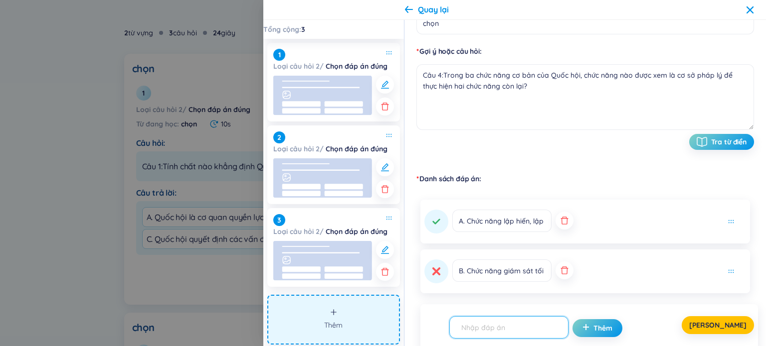
click input "text"
paste input "C. Chức năng quyết định các vấn đề quan trọng của đất nước"
type input "C. Chức năng quyết định các vấn đề quan trọng của đất nước"
click div "[PERSON_NAME]"
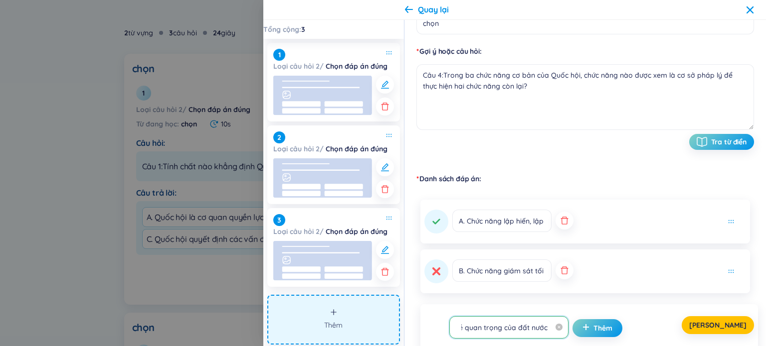
scroll to position [0, 0]
drag, startPoint x: 580, startPoint y: 327, endPoint x: 581, endPoint y: 293, distance: 33.4
click div "[PERSON_NAME]"
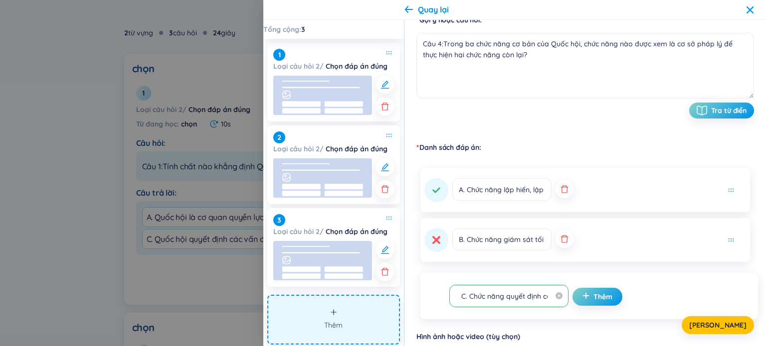
scroll to position [208, 0]
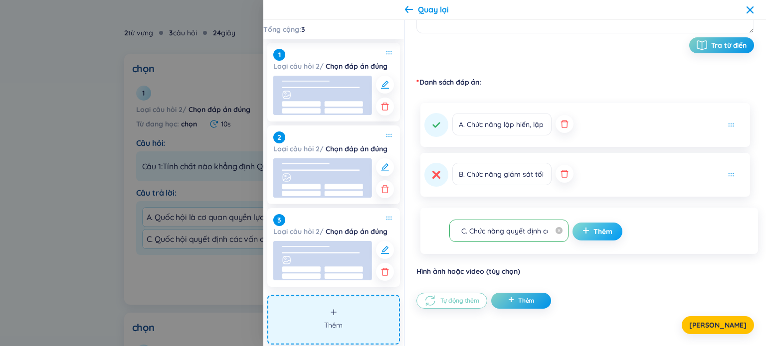
click span "Thêm"
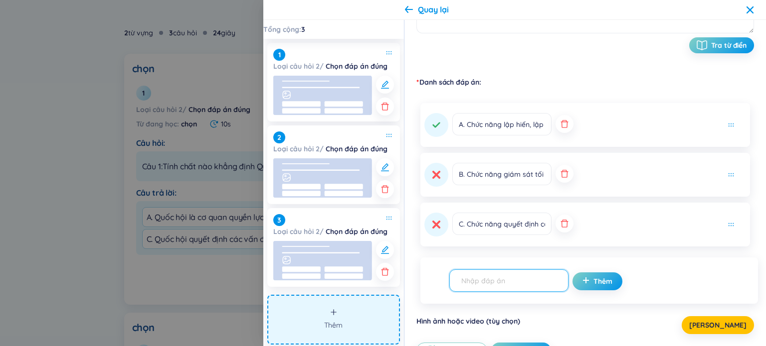
click input "text"
paste input "C. Chức năng quyết định các vấn đề quan trọng của đất nước"
click span "plus"
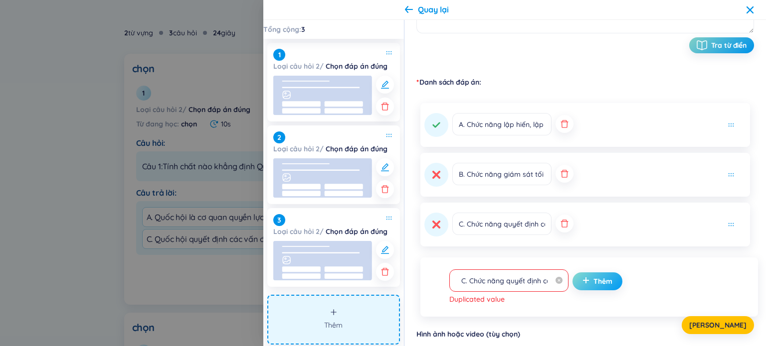
click span "Thêm"
drag, startPoint x: 517, startPoint y: 285, endPoint x: 540, endPoint y: 284, distance: 23.5
click span "C. Chức năng quyết định các vấn đề quan trọng của đất nước"
click input "C. Chức năng quyết định các vấn đề quan trọng của đất nước"
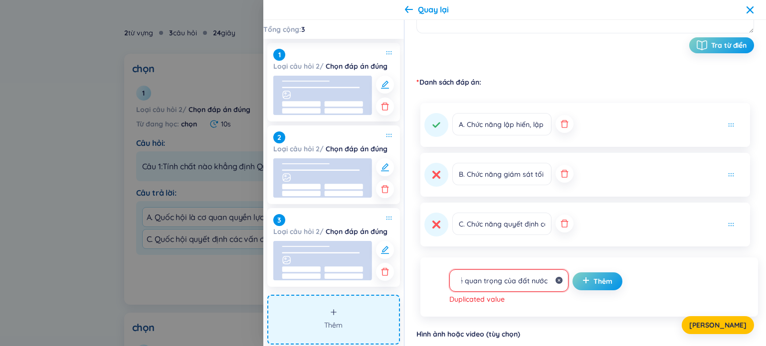
drag, startPoint x: 534, startPoint y: 281, endPoint x: 543, endPoint y: 281, distance: 9.0
click span "C. Chức năng quyết định các vấn đề quan trọng của đất nước"
click input "C. Chức năng quyết định các vấn đề quan trọng của đất nước"
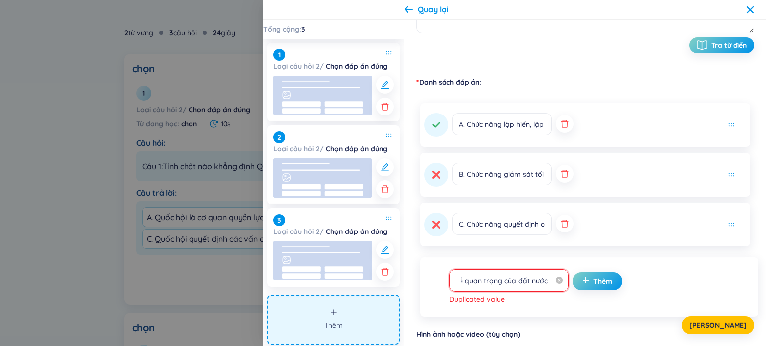
click input "C. Chức năng quyết định các vấn đề quan trọng của đất nước"
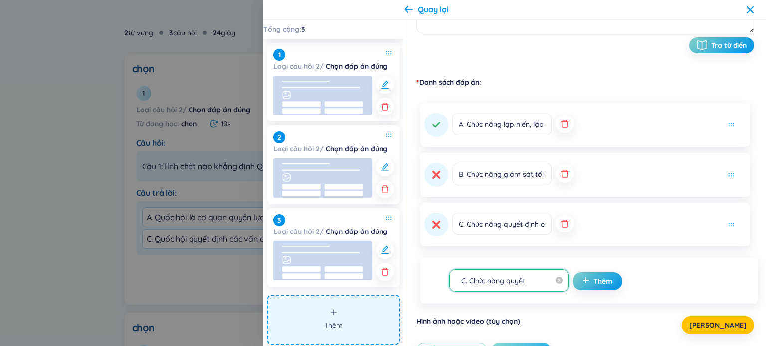
scroll to position [0, 0]
type input "C"
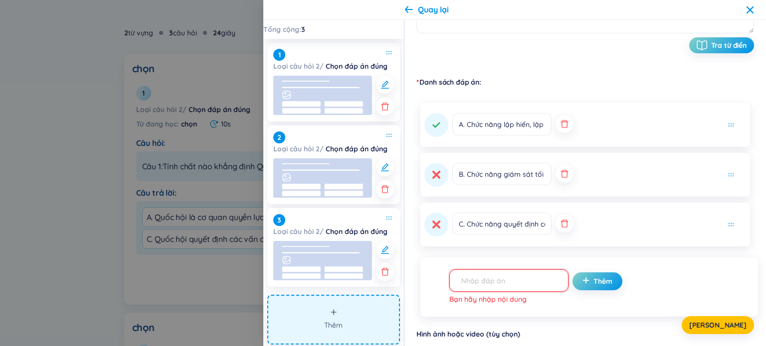
click input "text"
paste input "D. Cả ba chức năng có vị trí ngang nhau, không có cơ sở – hệ quả"
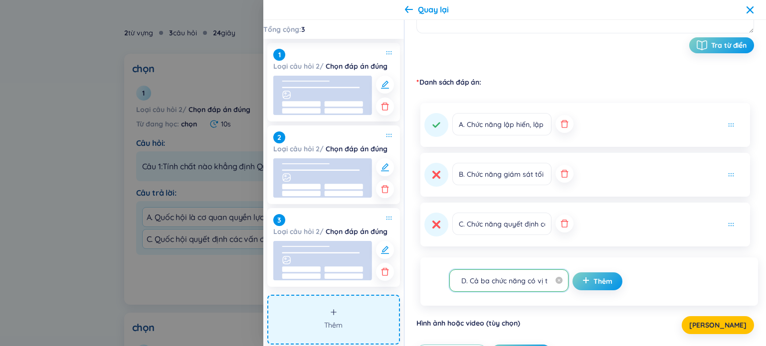
scroll to position [0, 139]
type input "D. Cả ba chức năng có vị trí ngang nhau, không có cơ sở – hệ quả"
click span "Thêm"
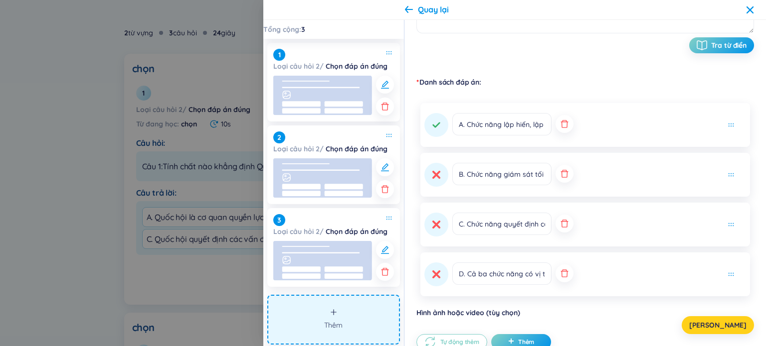
click button "[PERSON_NAME]"
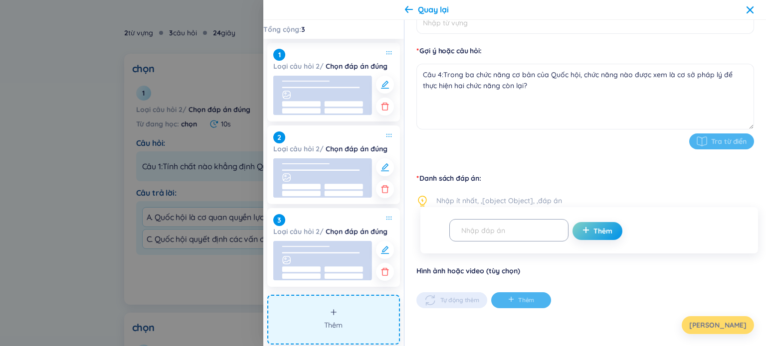
scroll to position [111, 0]
click textarea "Câu 4:Trong ba chức năng cơ bản của Quốc hội, chức năng nào được xem là cơ sở p…"
type textarea "Câu 4: Trong ba chức năng cơ bản của Quốc hội, chức năng nào được xem là cơ sở …"
type input "chọn"
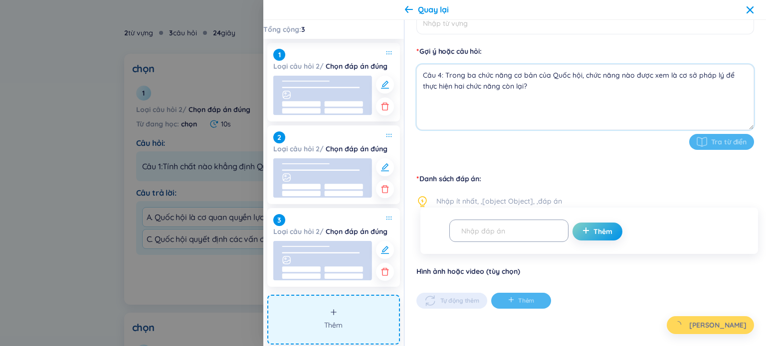
type textarea "Câu 4:Trong ba chức năng cơ bản của Quốc hội, chức năng nào được xem là cơ sở p…"
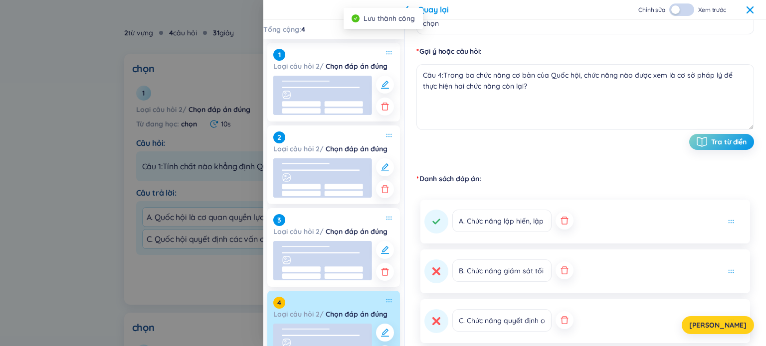
click button "[PERSON_NAME]"
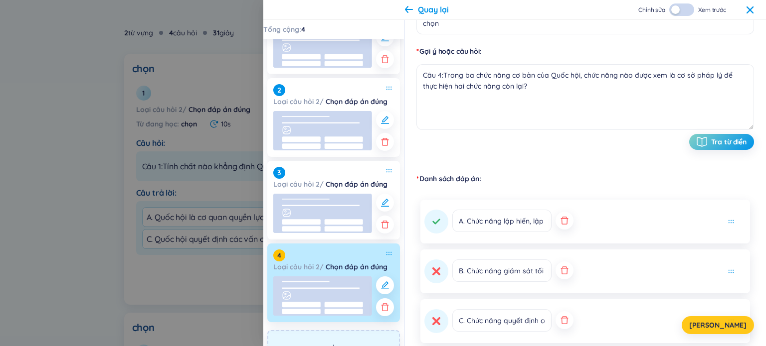
scroll to position [85, 0]
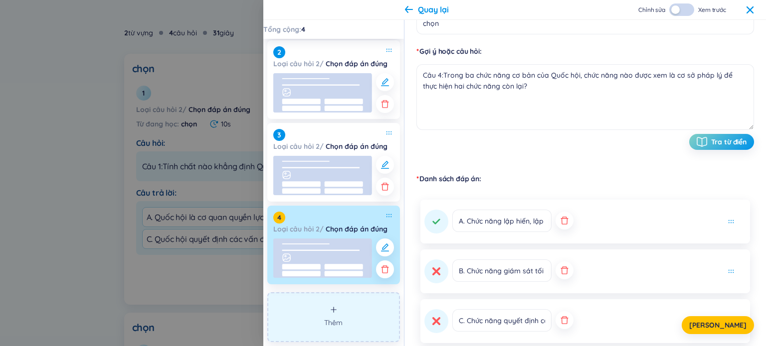
click button "Thêm"
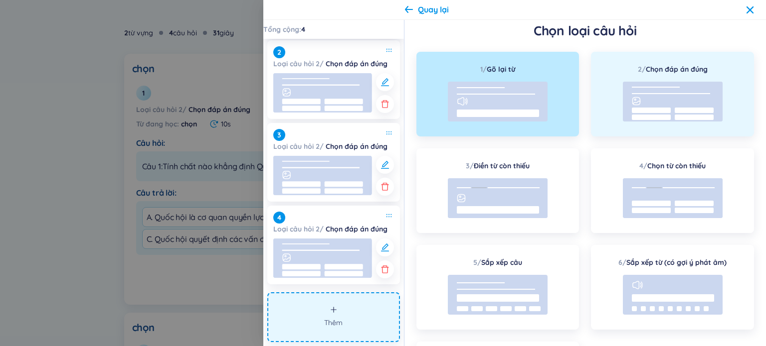
scroll to position [0, 0]
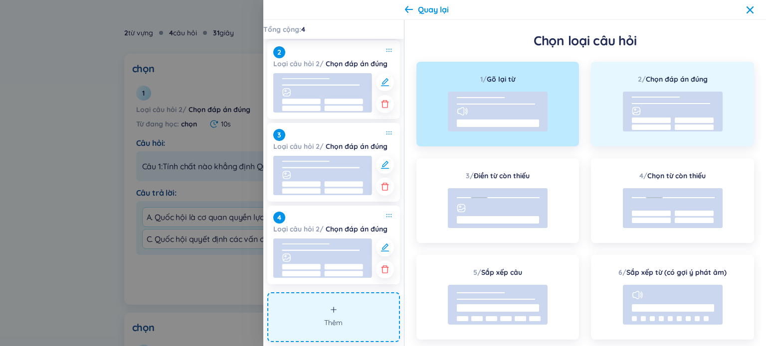
click rect
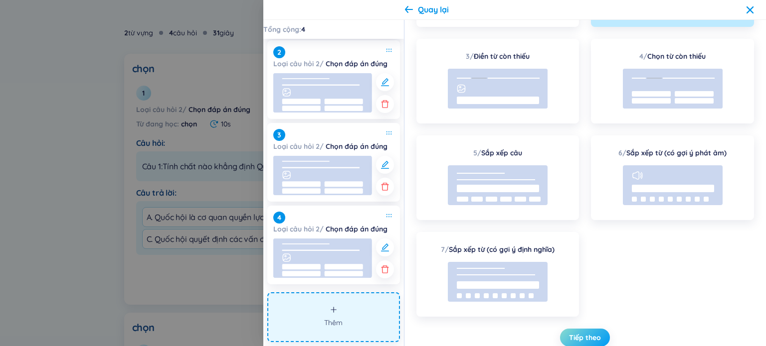
click span "Tiếp theo"
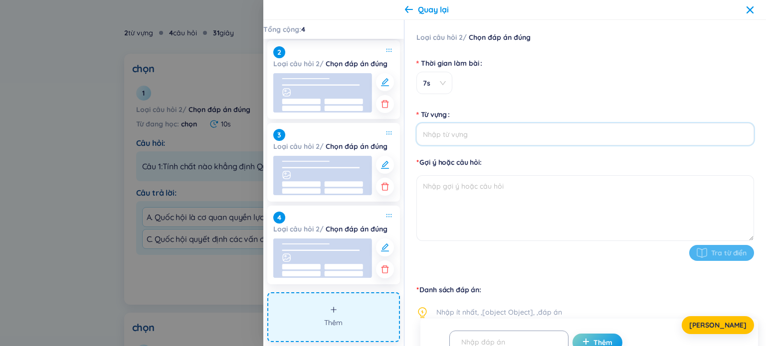
click input "Từ vựng"
type input "chọn"
click textarea
paste textarea "Quốc hội được coi là cơ quan quyền lực nhà nước cao nhất vì:"
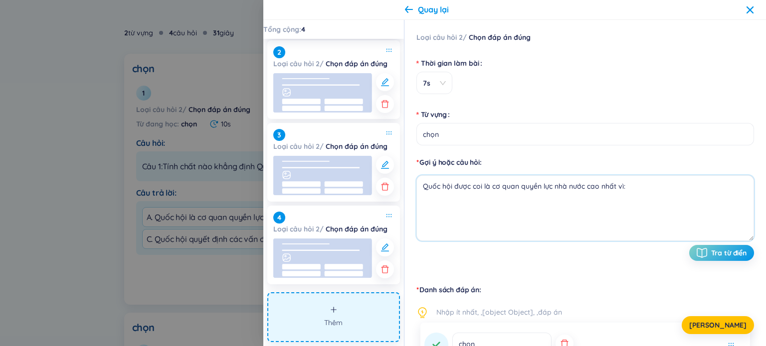
click textarea "Quốc hội được coi là cơ quan quyền lực nhà nước cao nhất vì:"
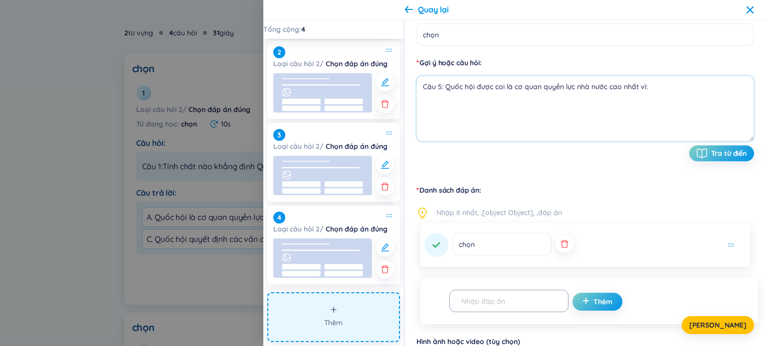
click textarea "Câu 5: Quốc hội được coi là cơ quan quyền lực nhà nước cao nhất vì:"
type textarea "Câu 5: Quốc hội được coi là cơ quan quyền lực nhà nước cao nhất vì"
click icon "button"
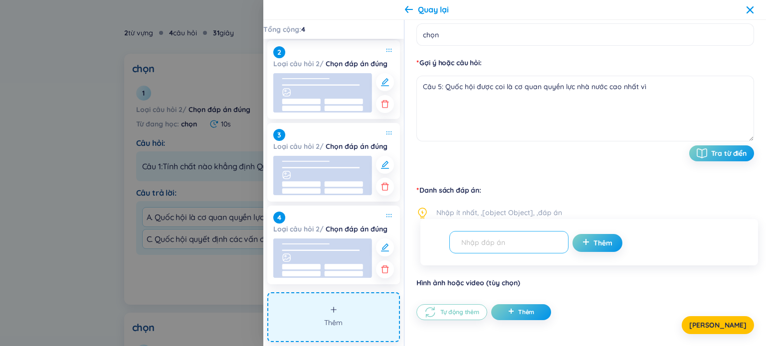
click input "text"
paste input "A. Có quyền bổ nhiệm toàn bộ cán bộ nhà nước"
type input "A. Có quyền bổ nhiệm toàn bộ cán bộ nhà nước"
click span "plus"
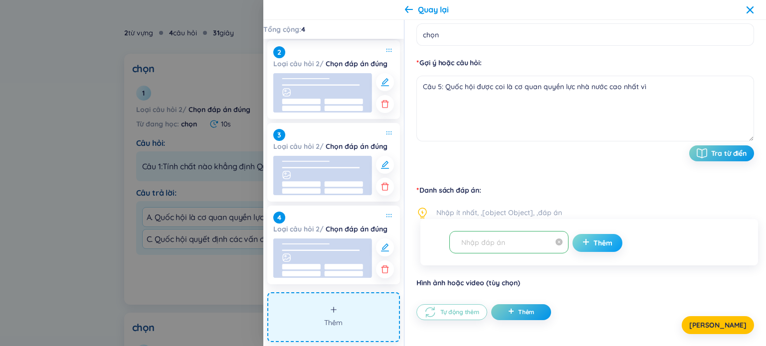
scroll to position [0, 0]
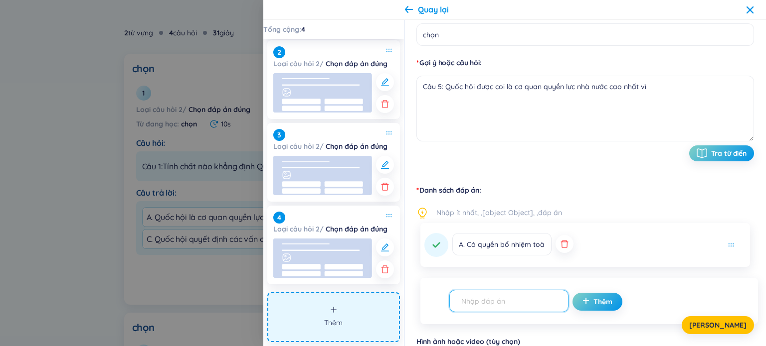
paste input "B. Do Đảng Cộng sản Việt Nam trực tiếp bầu ra"
type input "B. Do Đảng Cộng sản Việt Nam trực tiếp bầu ra"
click span "Thêm"
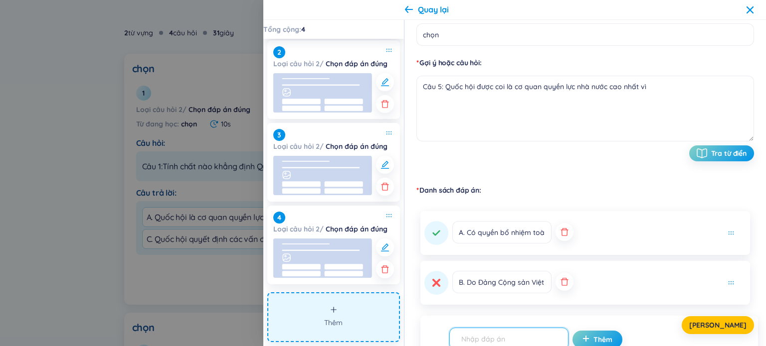
scroll to position [101, 0]
paste input "C. Do Nhân dân bầu ra và thay mặt Nhân dân thực hiện quyền lực nhà nước"
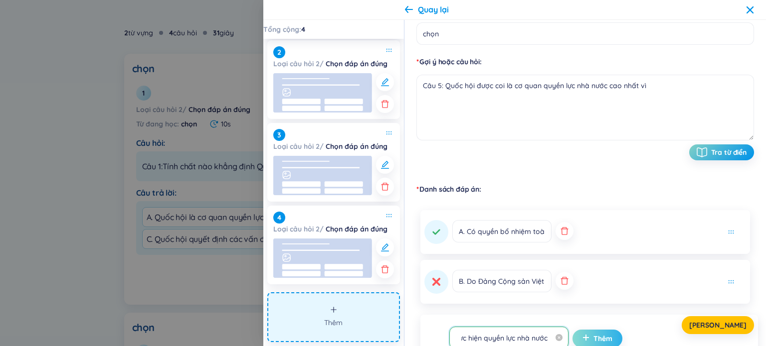
type input "C. Do Nhân dân bầu ra và thay mặt Nhân dân thực hiện quyền lực nhà nước"
click span "Thêm"
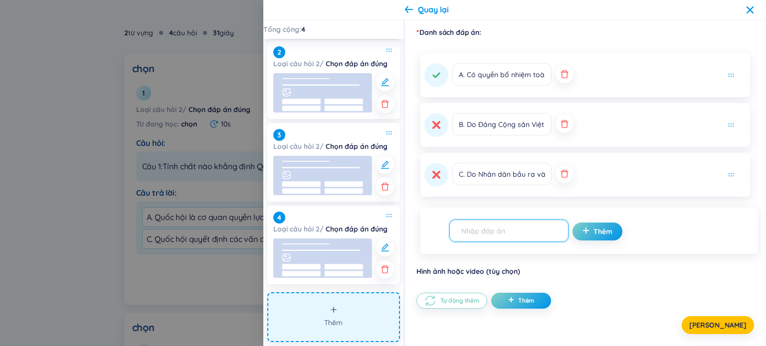
paste input "D. Có quyền kiểm tra, giám sát tất cả các cơ quan báo chí và doanh nghiệp"
type input "D. Có quyền kiểm tra, giám sát tất cả các cơ quan báo chí và doanh nghiệp"
click span "plus"
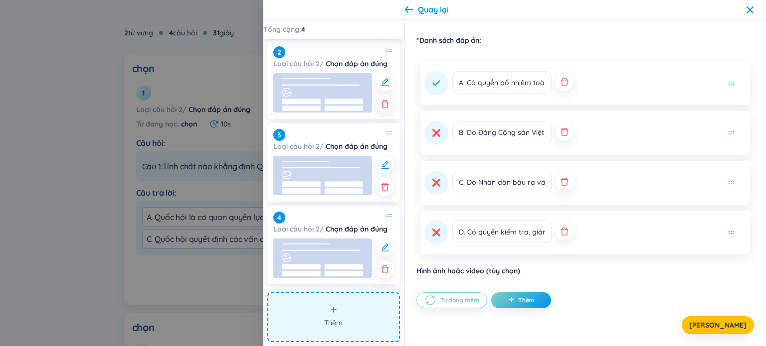
scroll to position [249, 0]
click input "C. Do Nhân dân bầu ra và thay mặt Nhân dân thực hiện quyền lực nhà nước"
click button
click button "[PERSON_NAME]"
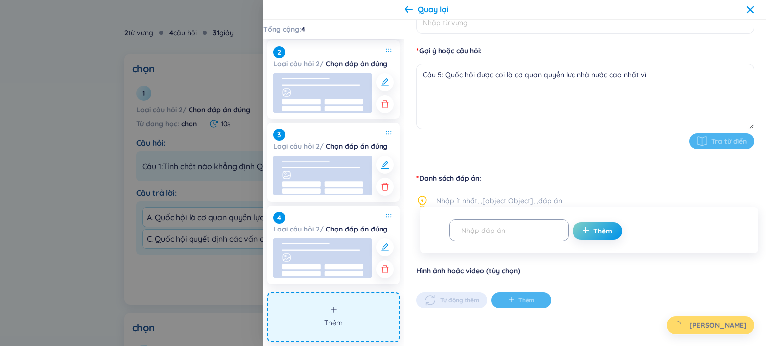
scroll to position [111, 0]
click button "Thêm"
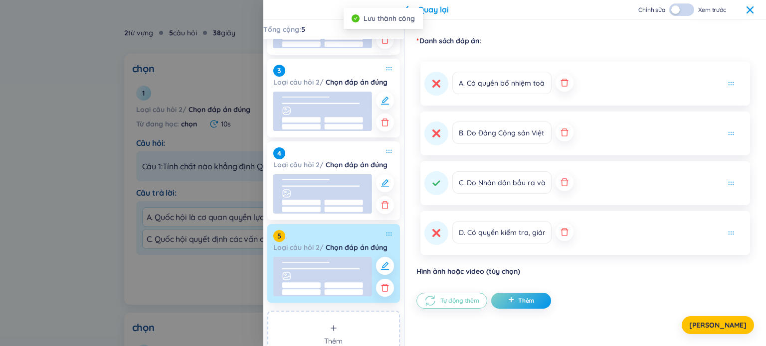
scroll to position [168, 0]
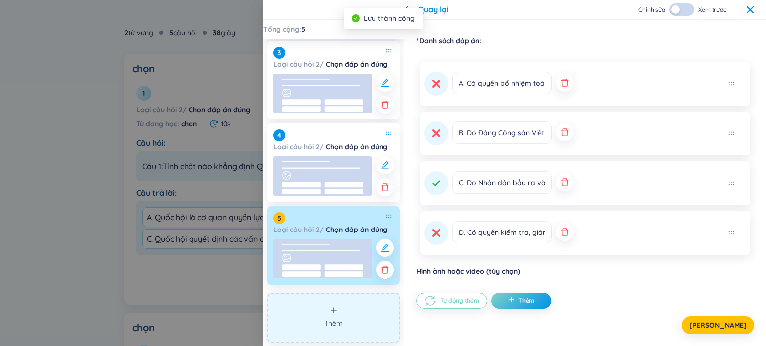
click button "Thêm"
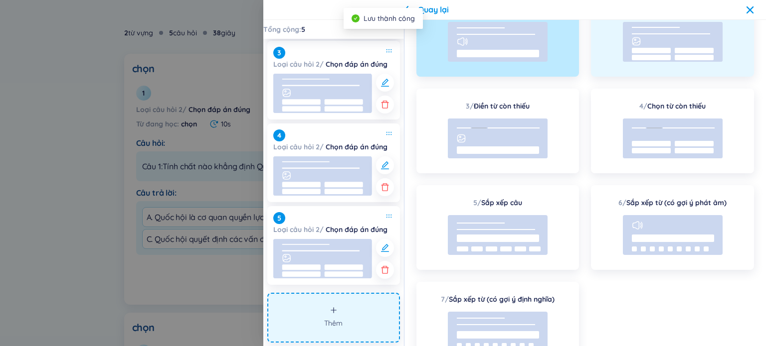
scroll to position [0, 0]
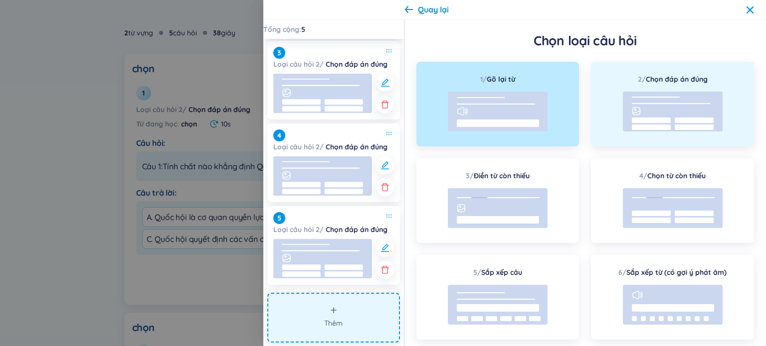
click rect
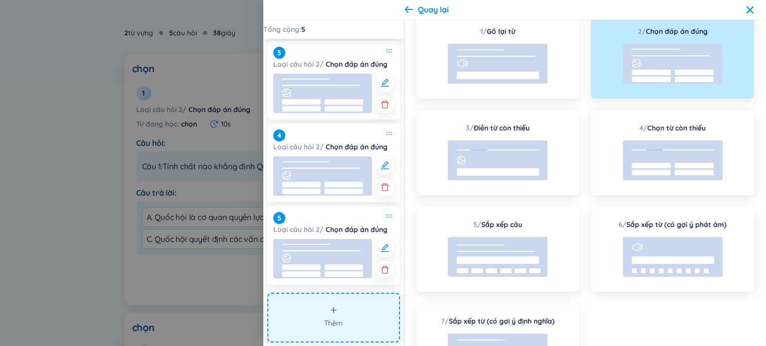
scroll to position [120, 0]
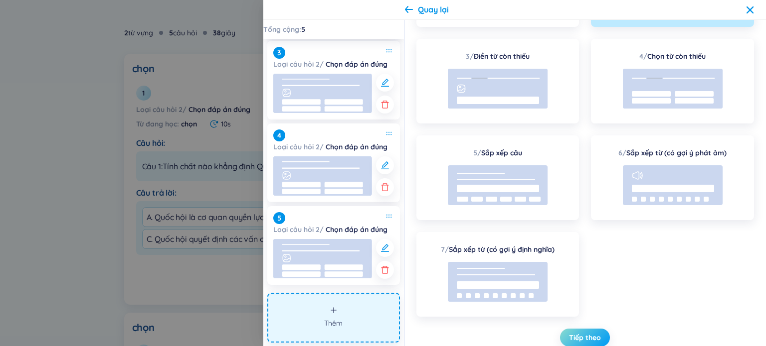
click span "Tiếp theo"
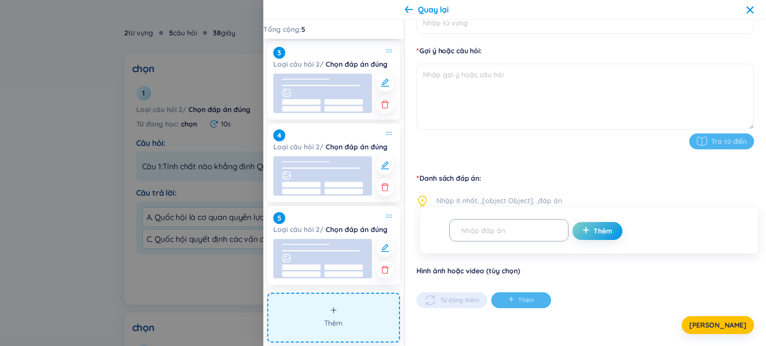
scroll to position [111, 0]
click input "Từ vựng"
type input "chọn"
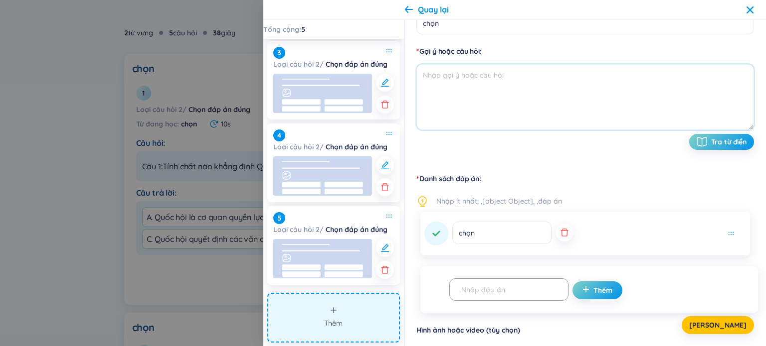
click textarea
paste textarea "Quốc hội không có quyền ban hành luật mà chỉ thảo luận để Chính phủ ban hành."
click textarea "Quốc hội không có quyền ban hành luật mà chỉ thảo luận để Chính phủ ban hành."
click icon "button"
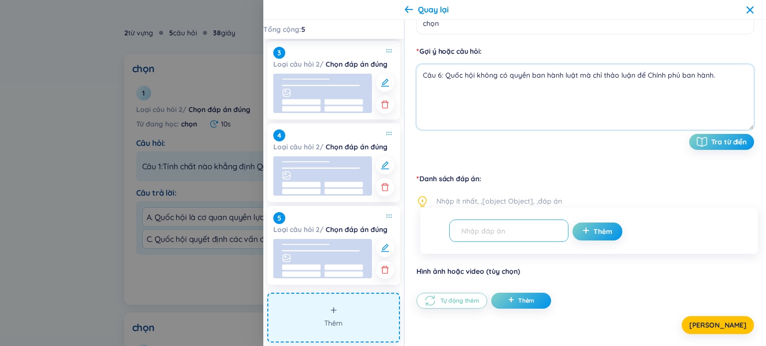
type textarea "Câu 6: Quốc hội không có quyền ban hành luật mà chỉ thảo luận để Chính phủ ban …"
click input "text"
type input "A. [GEOGRAPHIC_DATA]"
click span "plus"
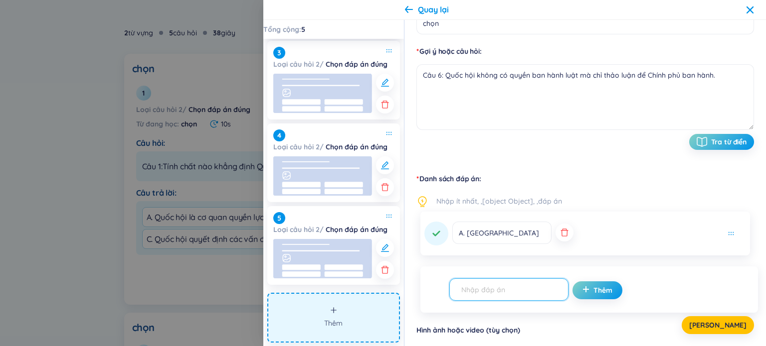
click input "text"
type input "B. Sai"
click button "Thêm"
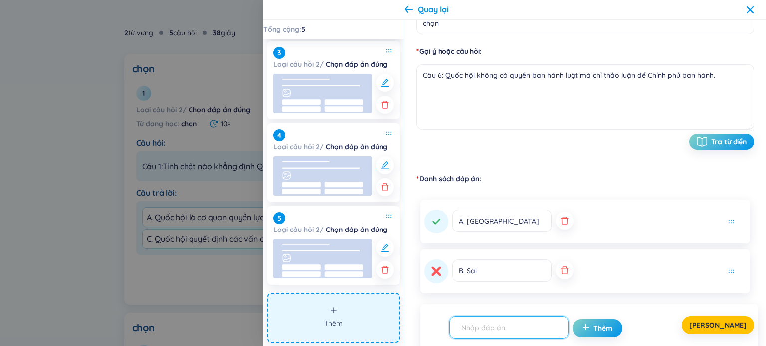
click icon
click textarea "Câu 6: Quốc hội không có quyền ban hành luật mà chỉ thảo luận để Chính phủ ban …"
type textarea "Câu 6: Quốc hội không có quyền ban hành luật mà chỉ thảo luận để Chính phủ ban …"
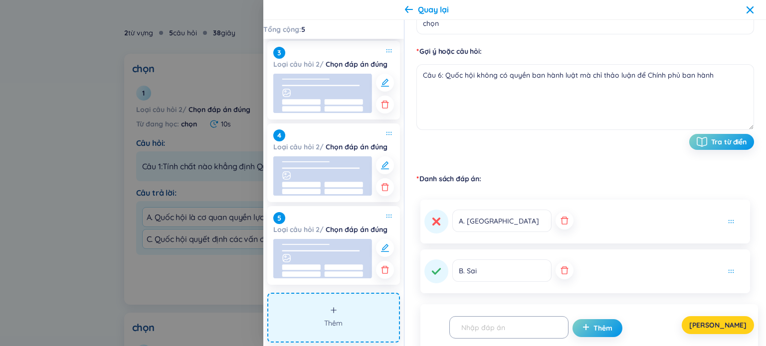
click span "[PERSON_NAME]"
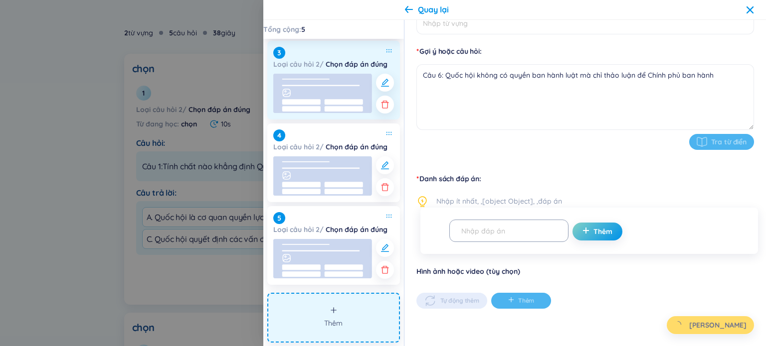
type input "chọn"
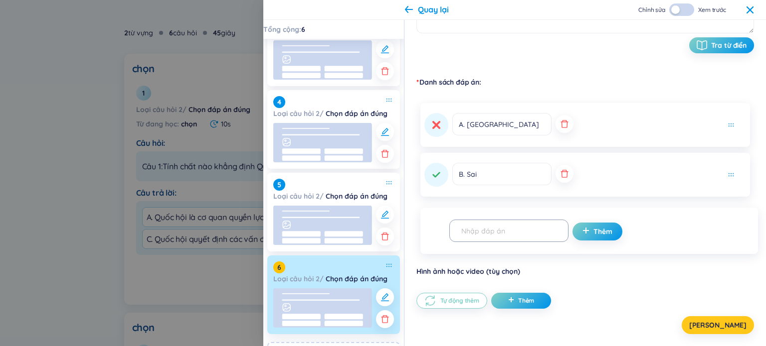
scroll to position [251, 0]
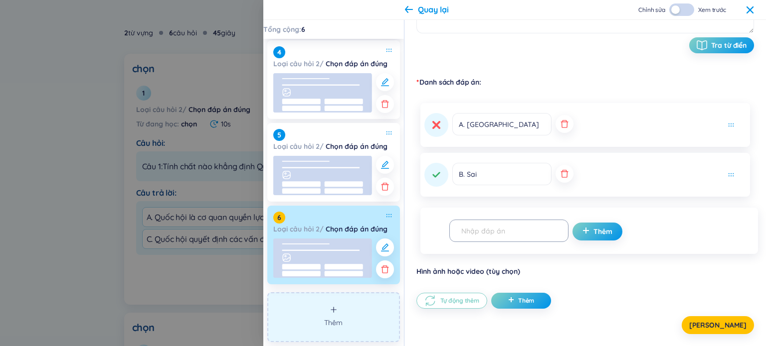
click button "Thêm"
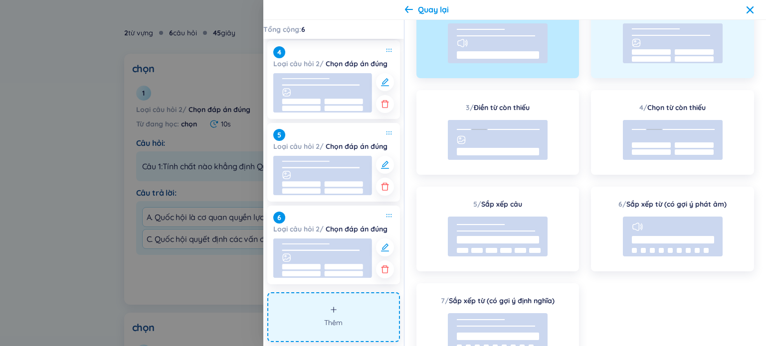
scroll to position [0, 0]
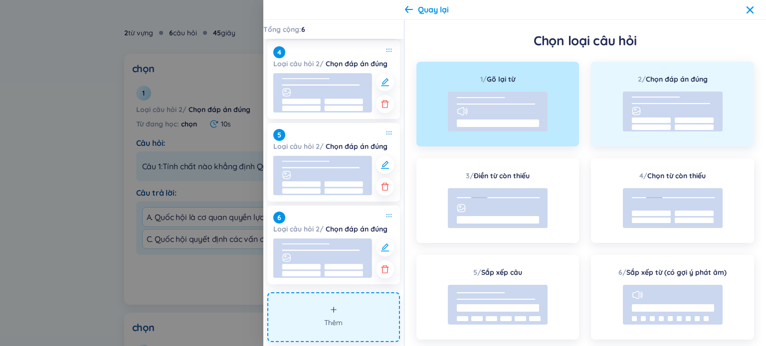
click rect
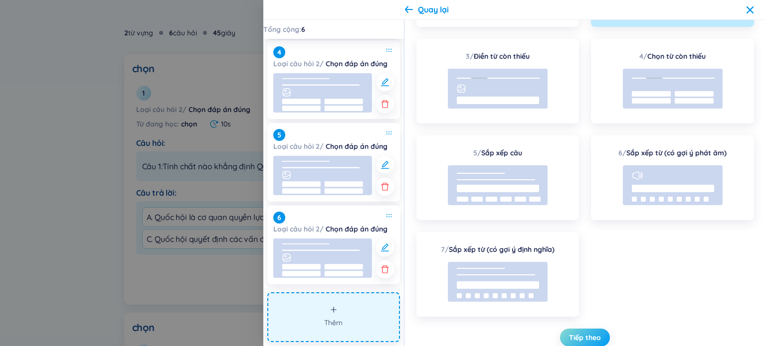
click span "Tiếp theo"
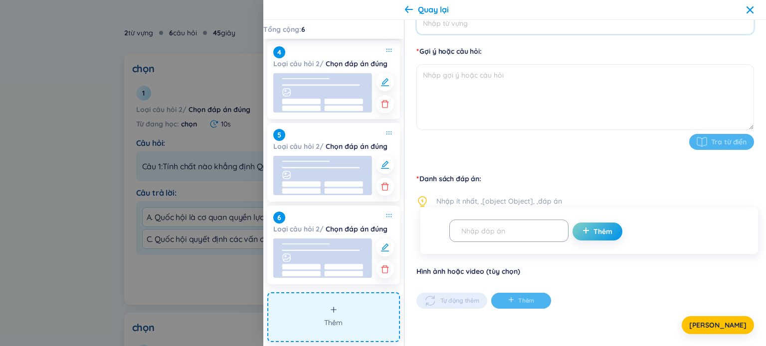
click input "Từ vựng"
type input "chọn"
click textarea
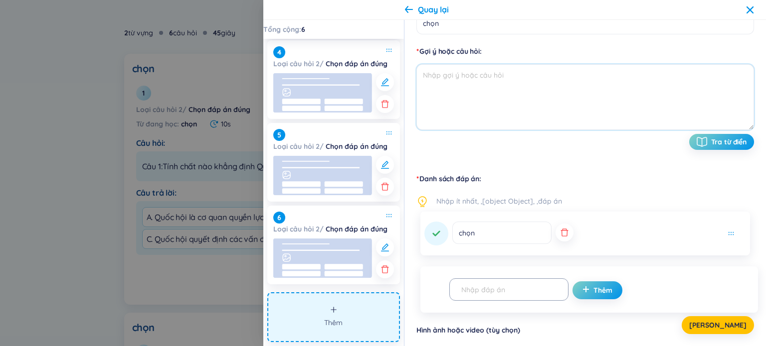
paste textarea "Câu 2. Đại biểu Quốc hội hoạt động không chuyên trách phải dành ít nhất bao nhi…"
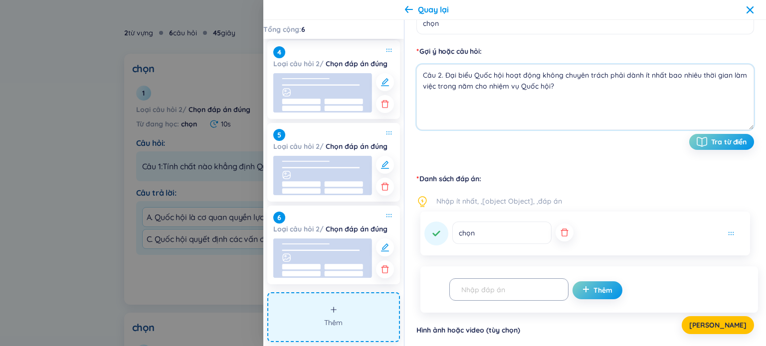
click textarea "Câu 2. Đại biểu Quốc hội hoạt động không chuyên trách phải dành ít nhất bao nhi…"
type textarea "Câu 7: Đại biểu Quốc hội hoạt động không chuyên trách phải dành ít nhất bao nhi…"
click icon "button"
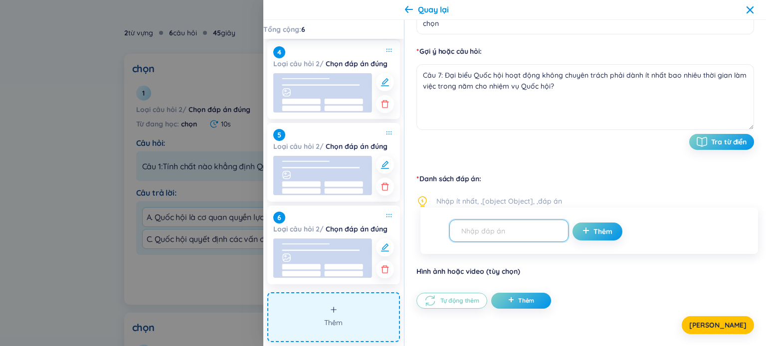
click input "text"
paste input "A. 1/2 thời gian làm việc"
type input "A. 1/2 thời gian làm việc"
click span "Thêm"
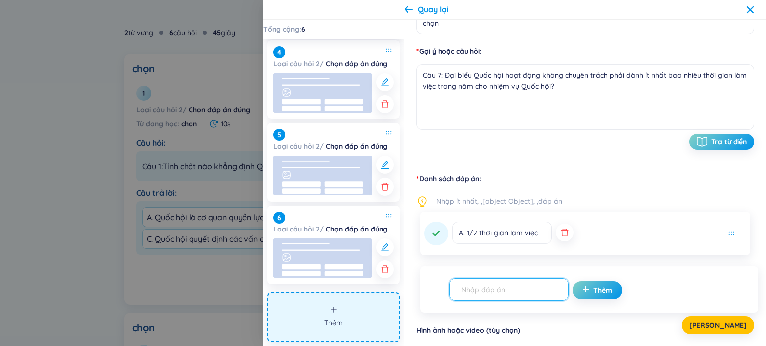
click input "text"
paste input "B. 1/3 thời gian làm việc"
type input "B. 1/3 thời gian làm việc"
click span "Thêm"
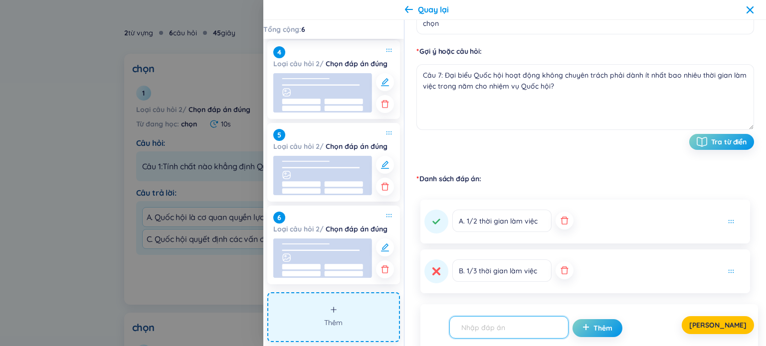
click input "text"
paste input "C. 1/4 thời gian làm việc"
type input "C. 1/4 thời gian làm việc"
click div "[PERSON_NAME]"
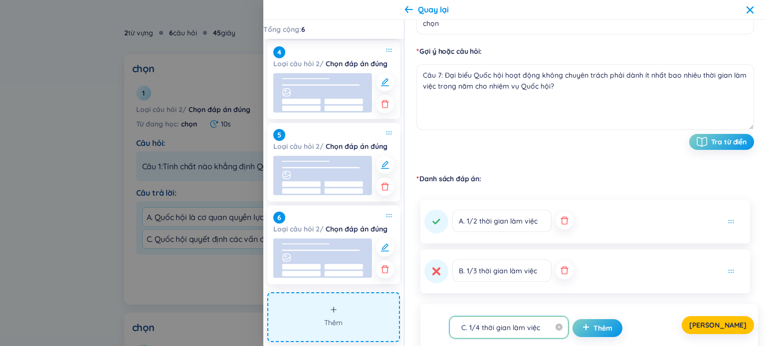
scroll to position [0, 0]
click div "[PERSON_NAME]"
drag, startPoint x: 591, startPoint y: 326, endPoint x: 588, endPoint y: 306, distance: 19.7
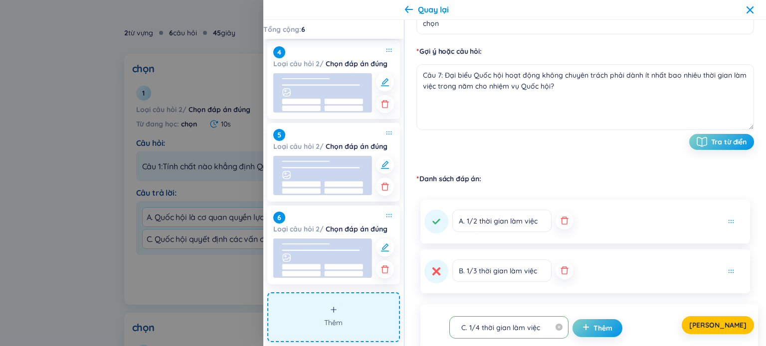
click div "[PERSON_NAME]"
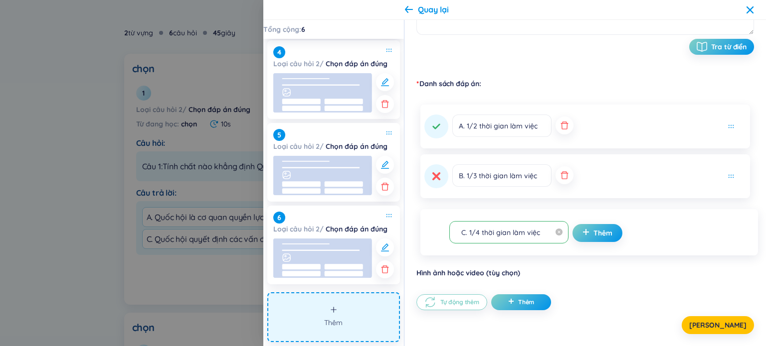
scroll to position [208, 0]
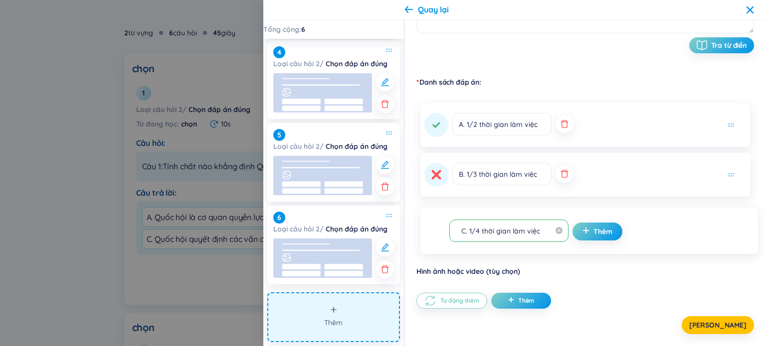
click icon
click span "Thêm"
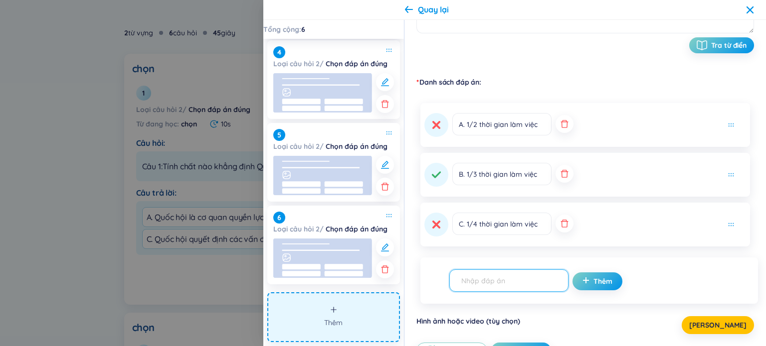
click input "text"
paste input "D. Toàn bộ thời gian làm việc"
type input "D. Toàn bộ thời gian làm việc"
click span "Thêm"
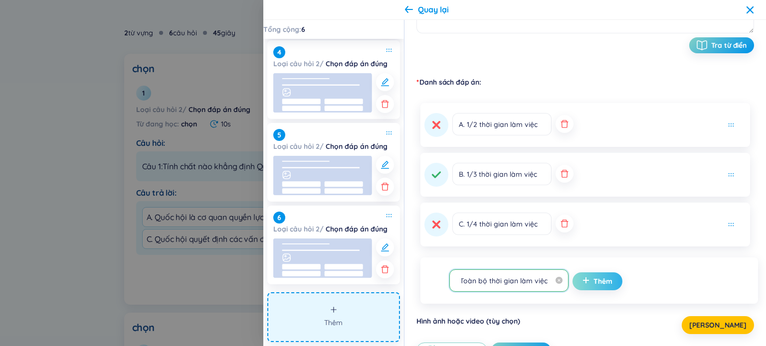
scroll to position [0, 0]
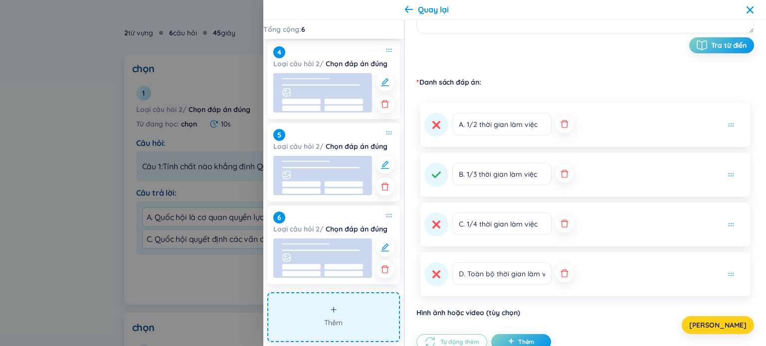
click span "[PERSON_NAME]"
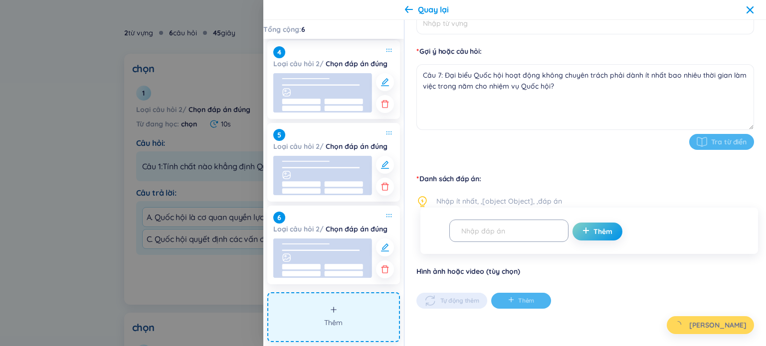
type input "chọn"
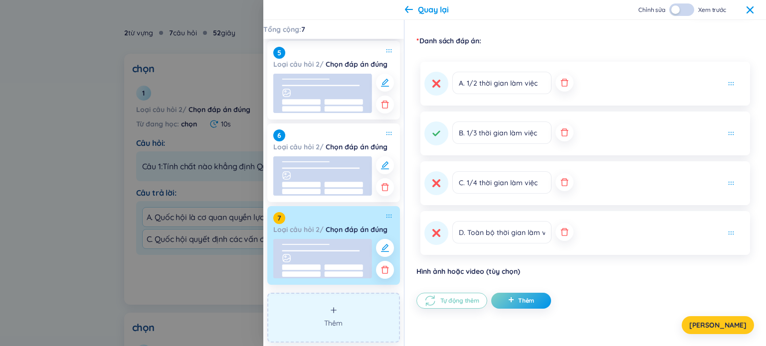
scroll to position [333, 0]
click button "Thêm"
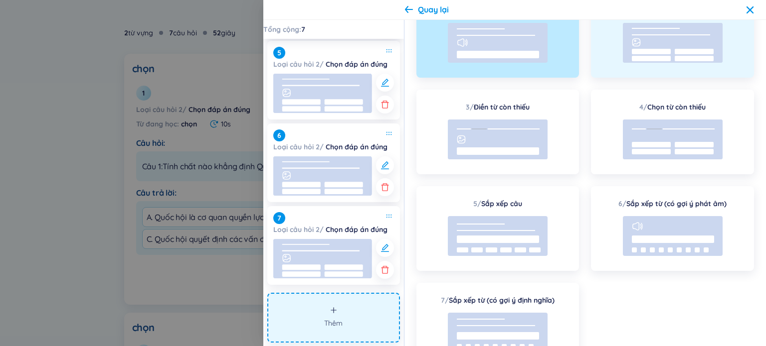
scroll to position [0, 0]
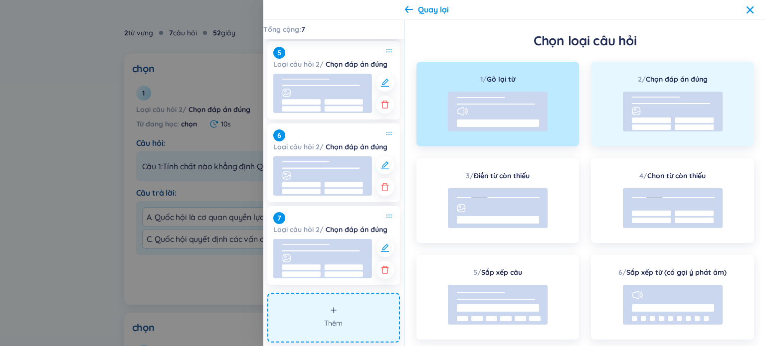
click rect
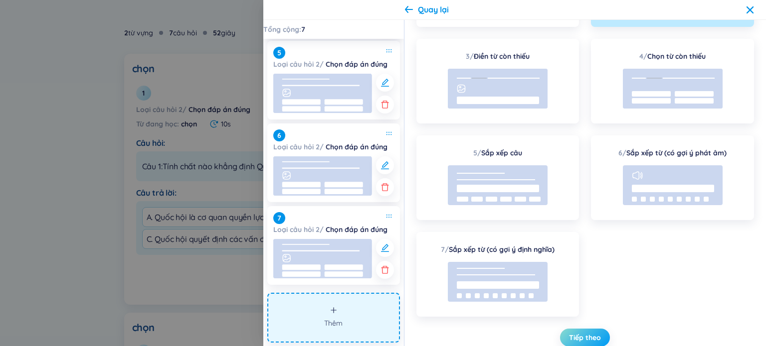
click button "Tiếp theo"
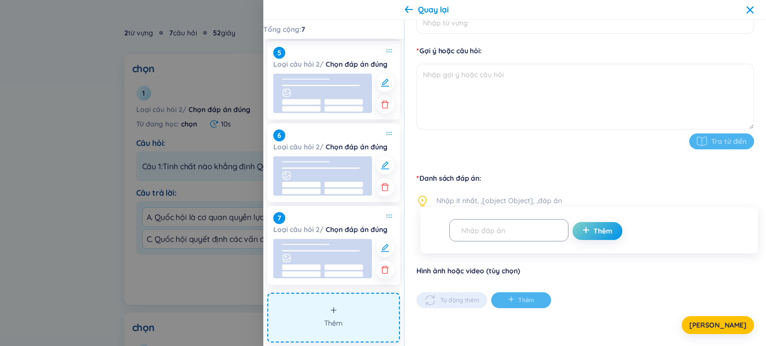
scroll to position [111, 0]
click input "Từ vựng"
type input "chọn"
click textarea
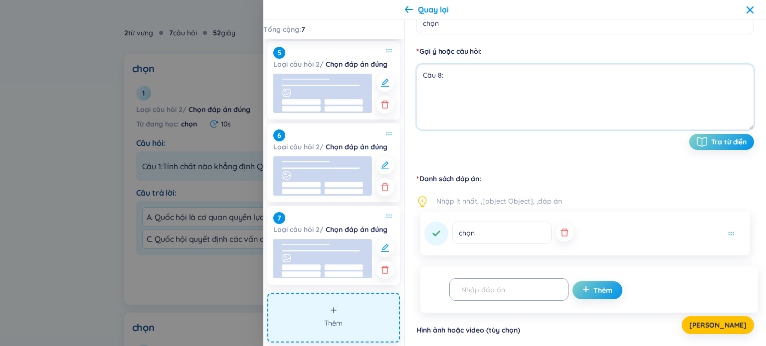
paste textarea "Quốc hội hiện có 9 Ủy ban hoạt động thường xuyên theo Luật Tổ chức QH (sửa đổi …"
type textarea "Câu 8: Quốc hội hiện có 9 Ủy ban hoạt động thường xuyên theo Luật Tổ chức QH (s…"
click button "button"
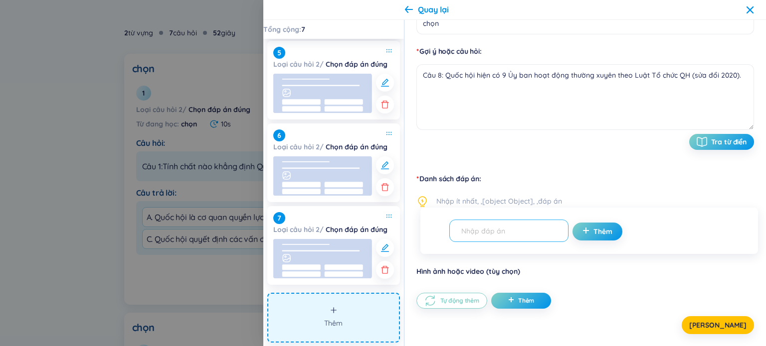
click input "text"
type input "B"
type input "A. [GEOGRAPHIC_DATA]"
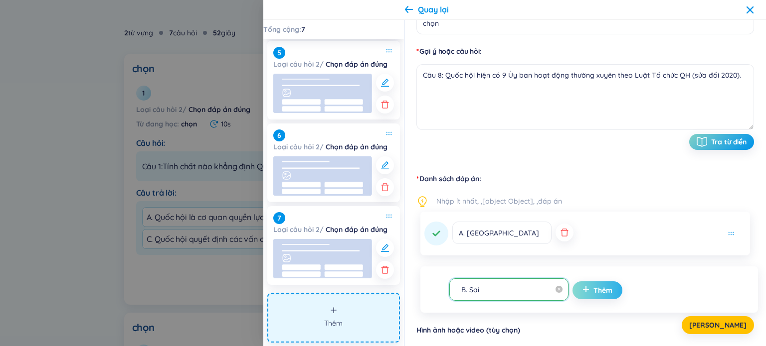
type input "B. Sai"
click span "Thêm"
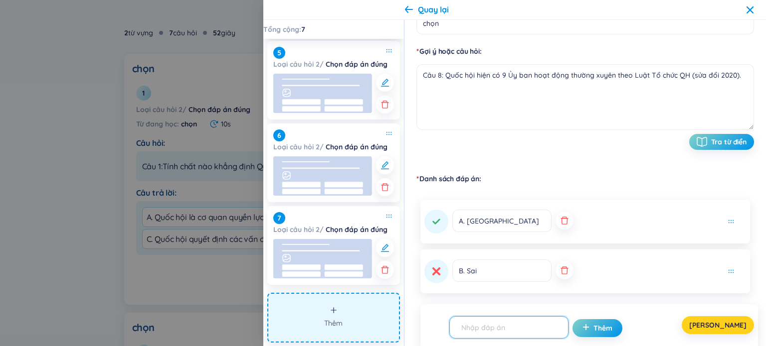
click span "[PERSON_NAME]"
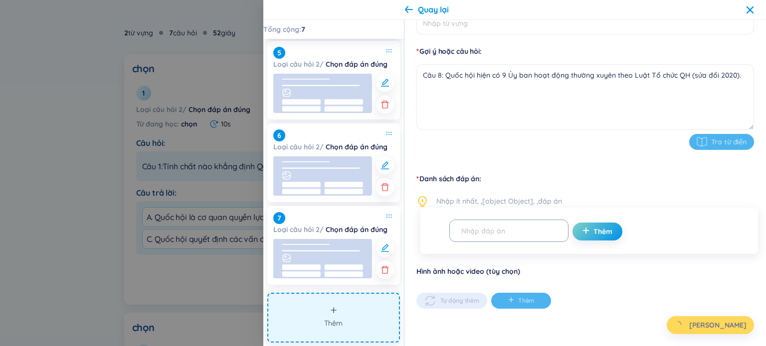
type input "chọn"
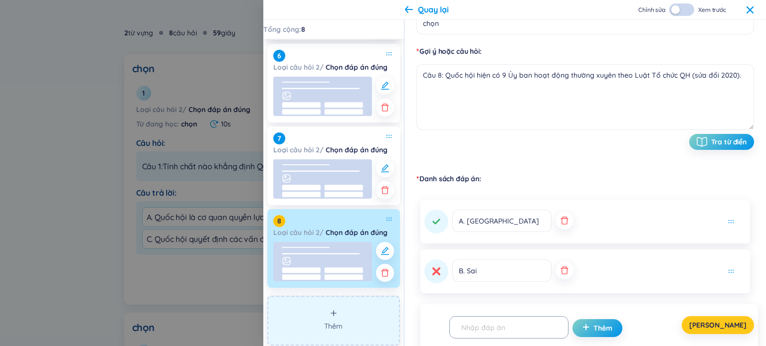
scroll to position [416, 0]
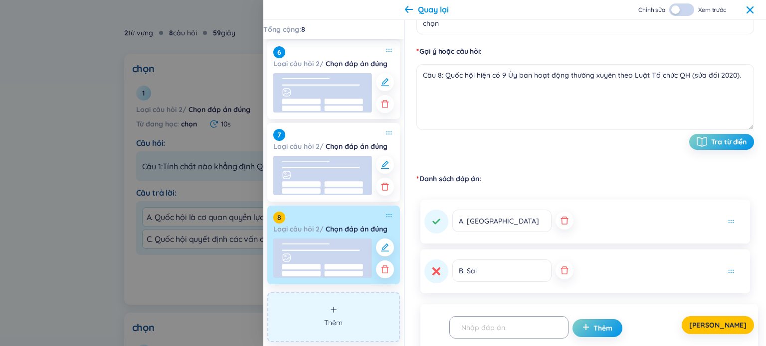
click button "Thêm"
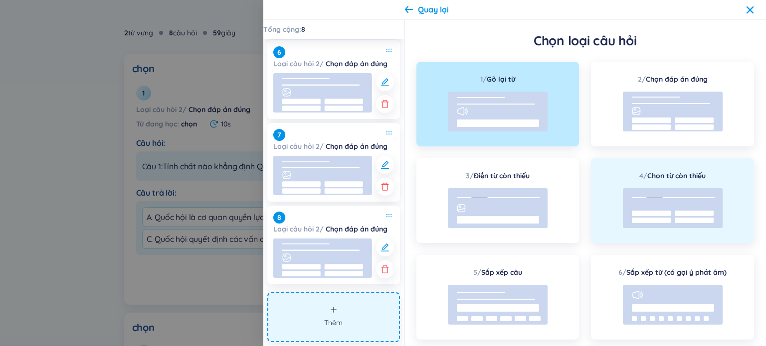
scroll to position [0, 0]
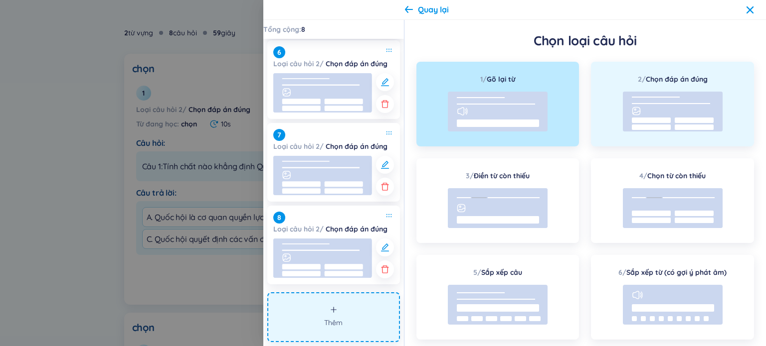
click div "2 / Chọn đáp án đúng"
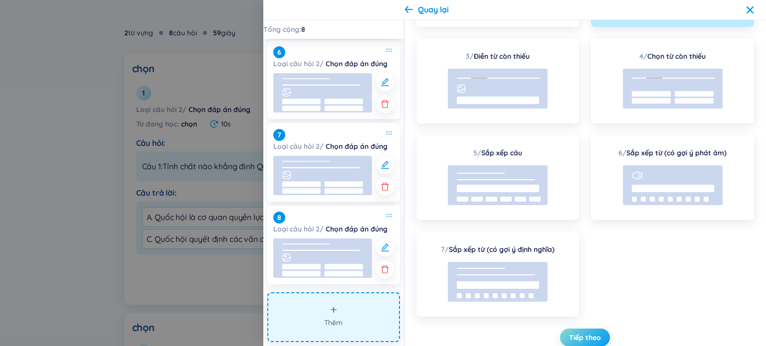
click span "Tiếp theo"
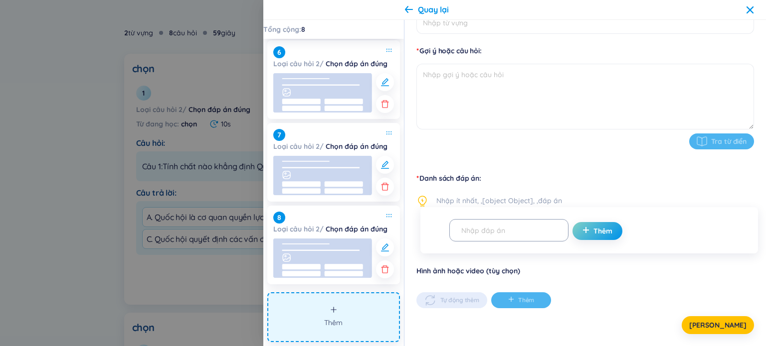
scroll to position [111, 0]
click textarea
click form "Thời gian làm bài 7s Từ vựng Gợi ý hoặc câu hỏi Tra từ điển"
click input "Từ vựng"
type input "chọn"
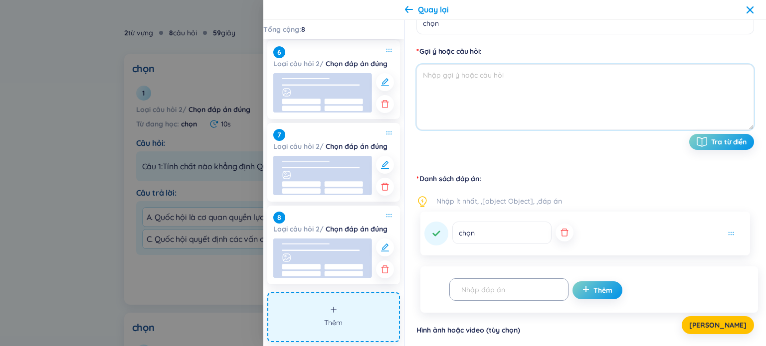
click textarea
paste textarea "Quốc hội họp thường lệ mấy kỳ trong một năm?"
type textarea "Câu 9: Quốc hội họp thường lệ mấy kỳ trong một năm?"
click button "button"
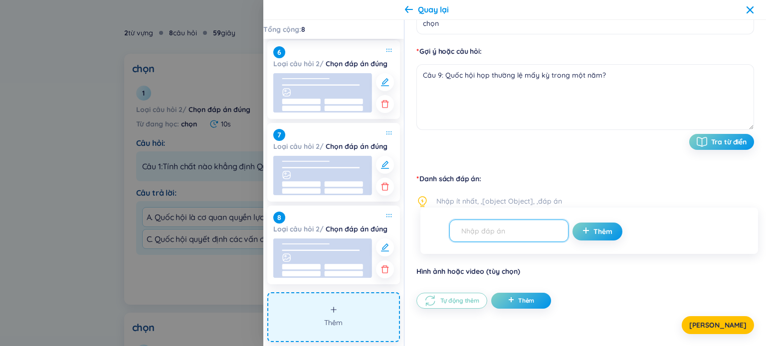
click input "text"
paste input "A. 1 kỳ"
drag, startPoint x: 467, startPoint y: 231, endPoint x: 538, endPoint y: 242, distance: 72.1
click input "A. 1 kỳ"
type input "A. 1 kỳ"
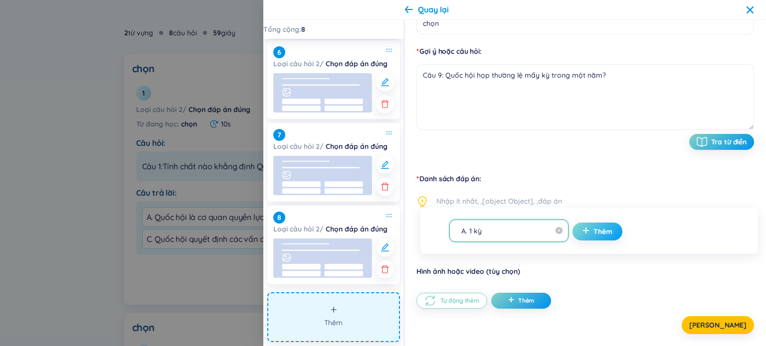
click icon "plus"
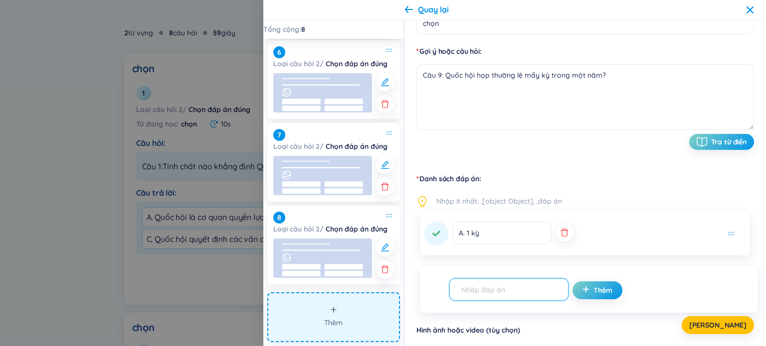
click input "text"
paste input "B. 2 kỳ"
type input "B. 2 kỳ"
click icon "plus"
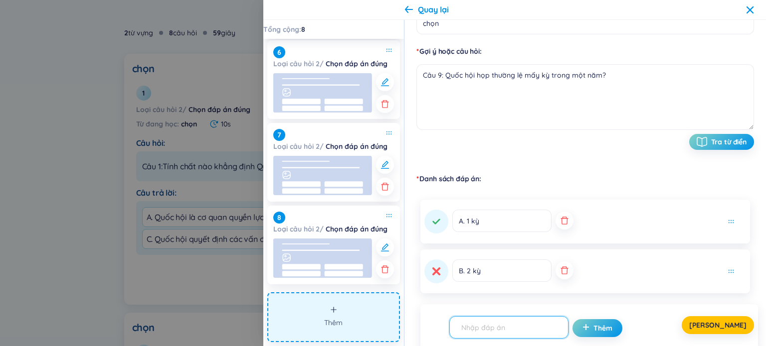
click input "text"
paste input "C. 3 kỳ"
type input "C. 3 kỳ"
click div "[PERSON_NAME]"
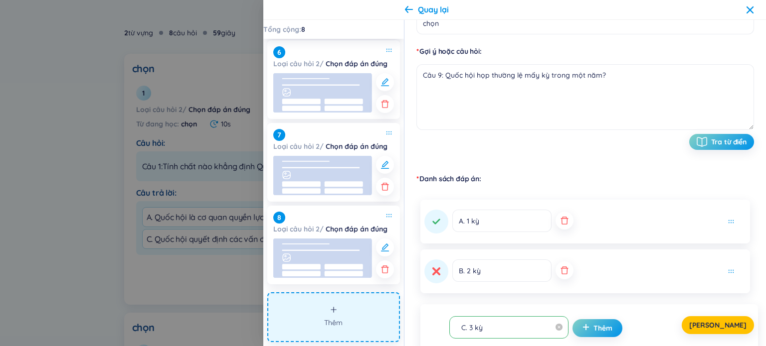
click div "[PERSON_NAME]"
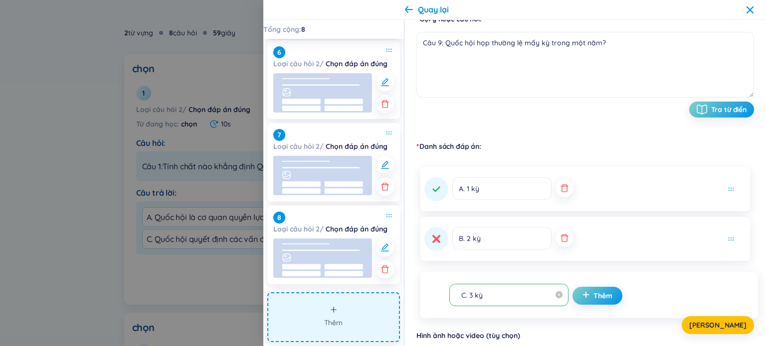
scroll to position [208, 0]
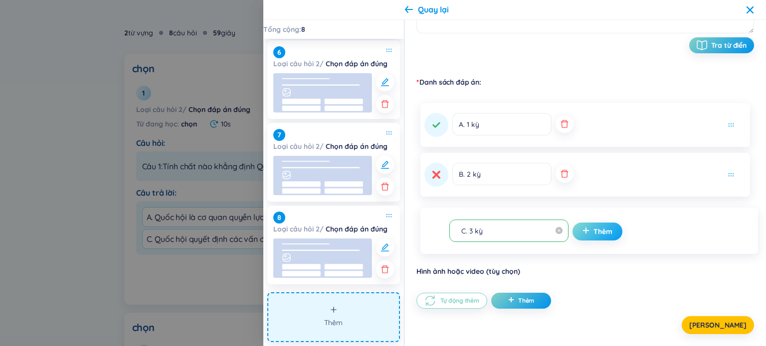
click button "Thêm"
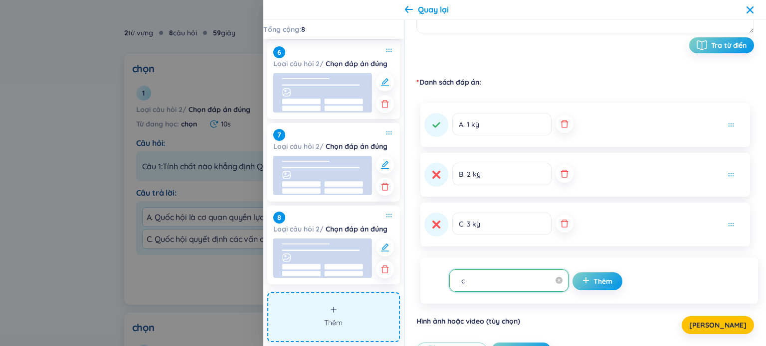
paste input "D. Không quy định cụ thể"
type input "cD. Không quy định cụ thể"
click button "Thêm"
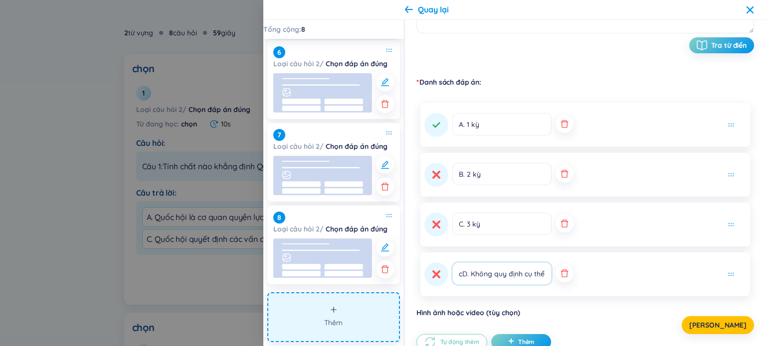
click input "cD. Không quy định cụ thể"
type input "D. Không quy định cụ thể"
click icon
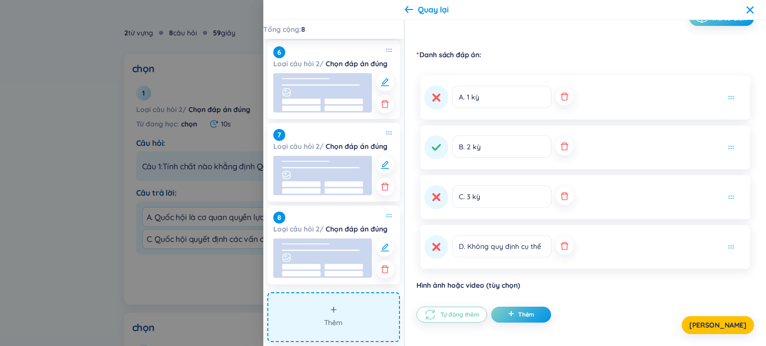
scroll to position [249, 0]
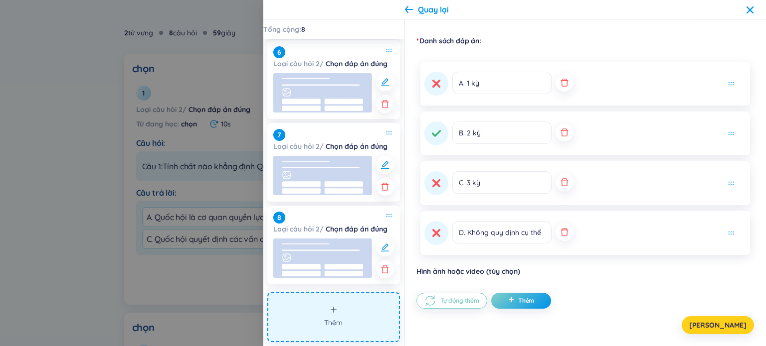
click button "[PERSON_NAME]"
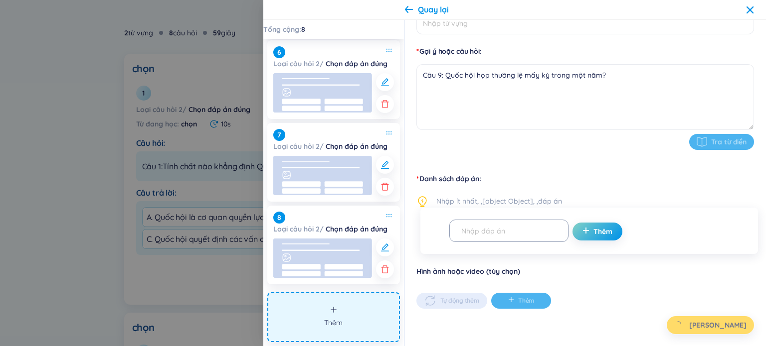
type input "chọn"
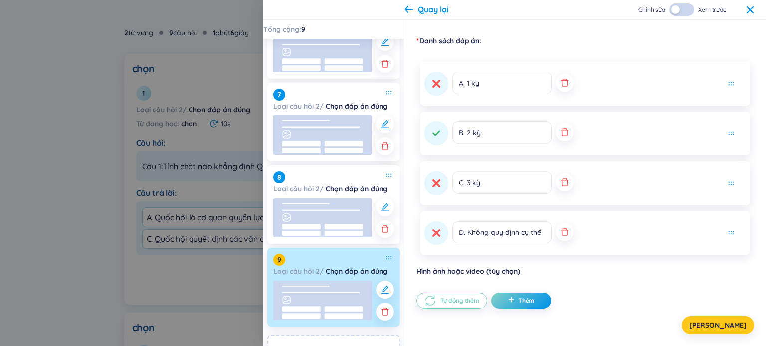
scroll to position [499, 0]
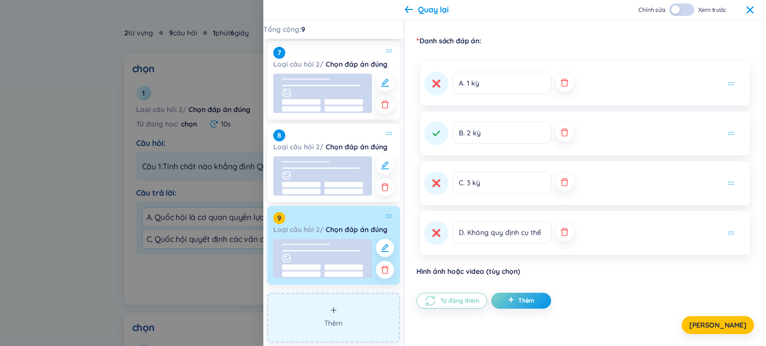
click button "Thêm"
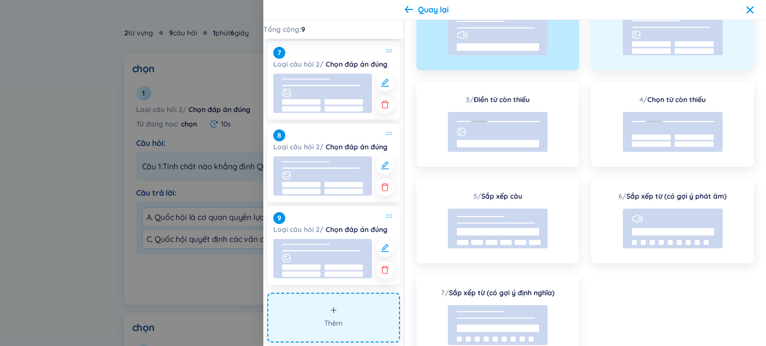
scroll to position [0, 0]
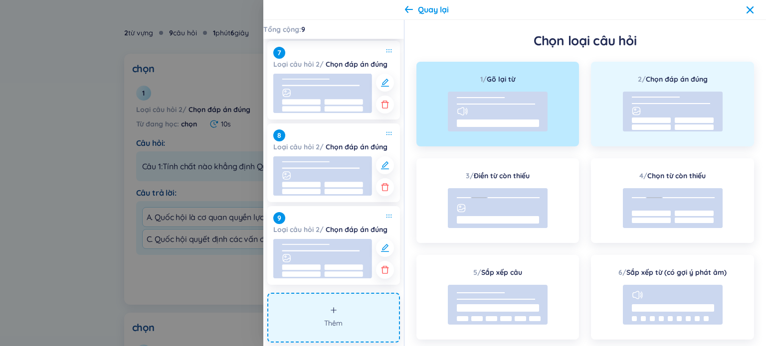
click div "2 / Chọn đáp án đúng"
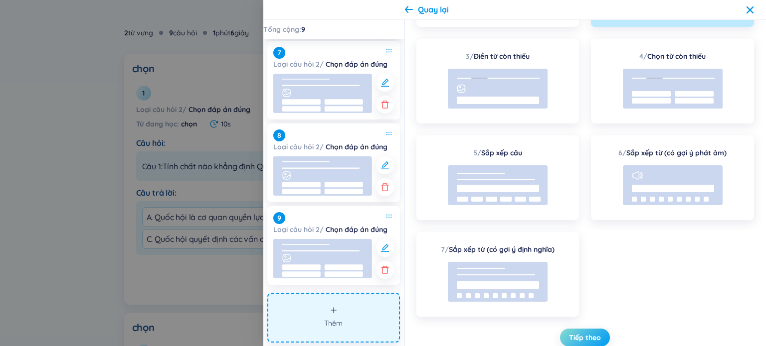
click span "Tiếp theo"
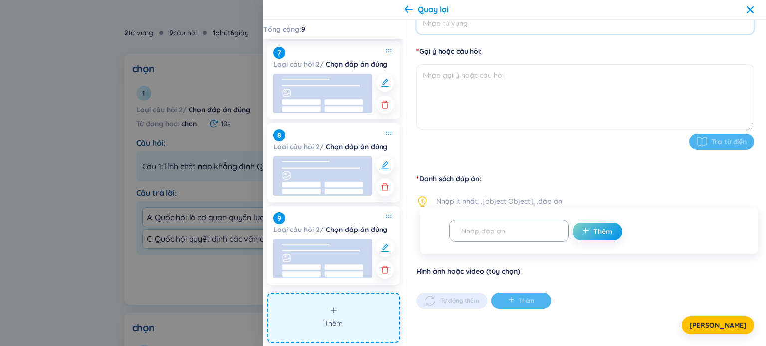
click input "Từ vựng"
type input "chọn"
click textarea
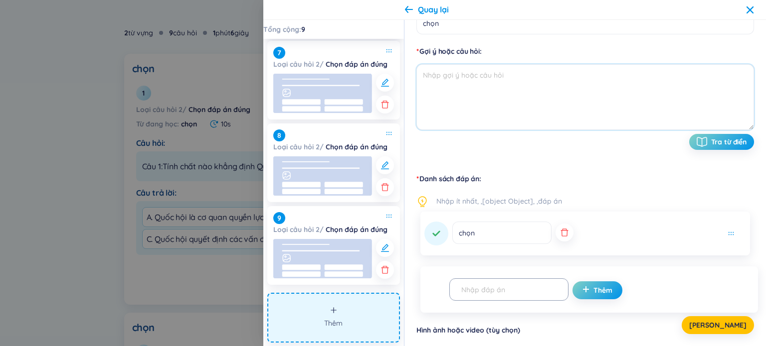
paste textarea "Trường hợp nào sau đây không cần 2/3 tổng số ĐBQH tán thành?"
click textarea "Trường hợp nào sau đây không cần 2/3 tổng số ĐBQH tán thành?"
type textarea "Câu 10: Trường hợp nào sau đây không cần 2/3 tổng số ĐBQH tán thành?"
click icon "button"
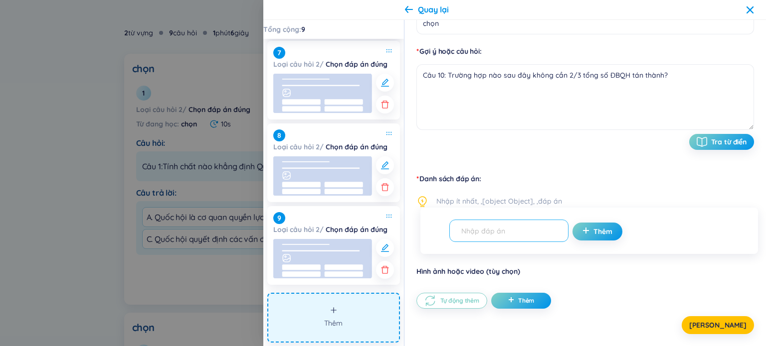
click input "text"
paste input "A. Quyết định rút ngắn nhiệm kỳ Quốc hội"
type input "A. Quyết định rút ngắn nhiệm kỳ Quốc hội"
click span "Thêm"
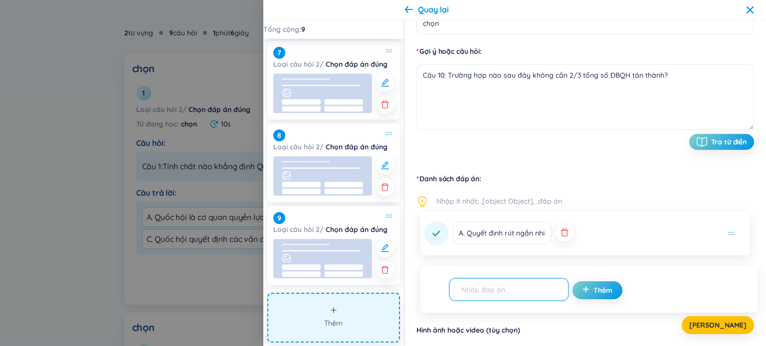
click input "text"
paste input "B. Bãi nhiệm đại biểu Quốc hội"
type input "B. Bãi nhiệm đại biểu Quốc hội"
click icon "plus"
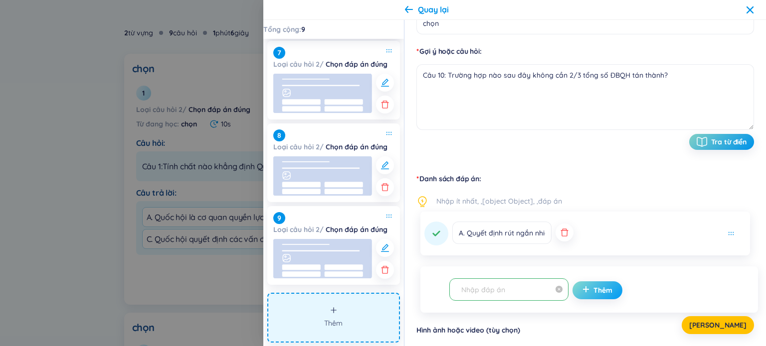
scroll to position [0, 0]
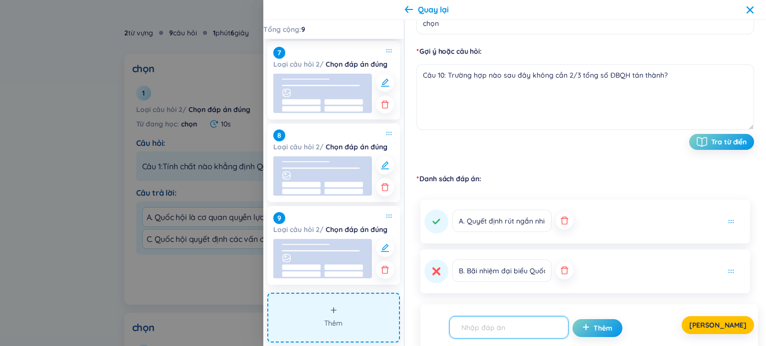
click input "text"
paste input "C. Thông qua dự thảo Hiến pháp sửa đổi"
type input "C. Thông qua dự thảo Hiến pháp sửa đổi"
click div "[PERSON_NAME]"
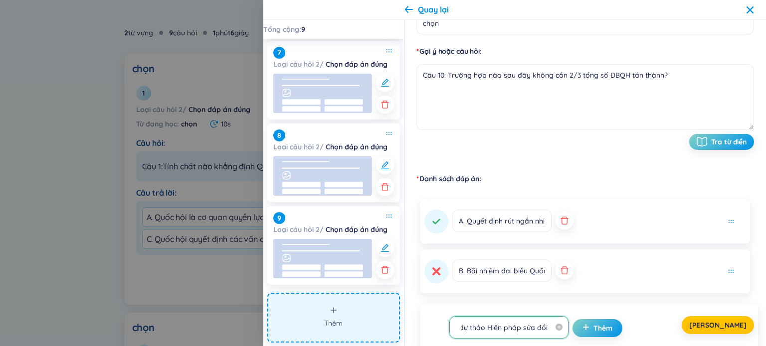
scroll to position [0, 0]
click div "[PERSON_NAME]"
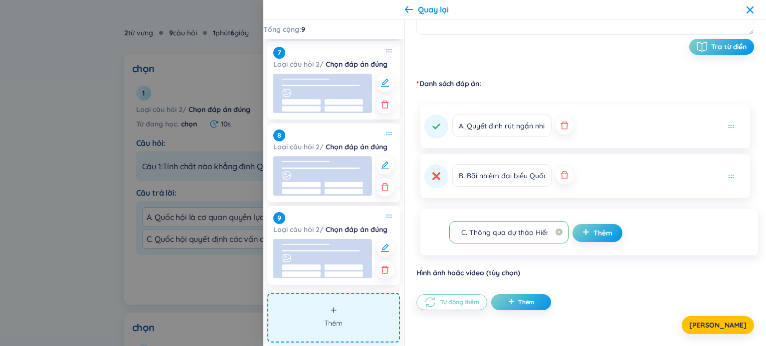
scroll to position [208, 0]
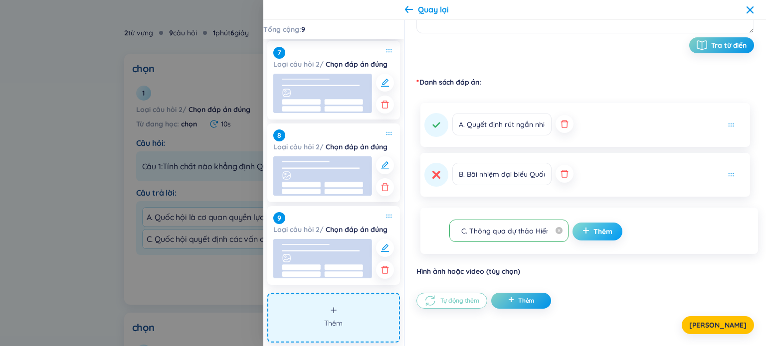
click span "Thêm"
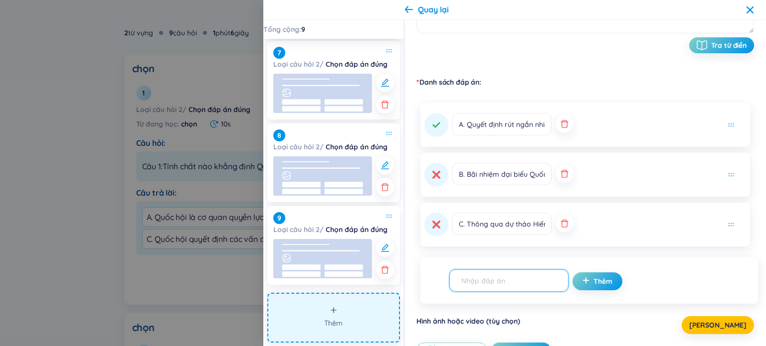
click input "text"
paste input "D. Thông qua luật bình thường"
type input "D. Thông qua luật bình thường"
click span "Thêm"
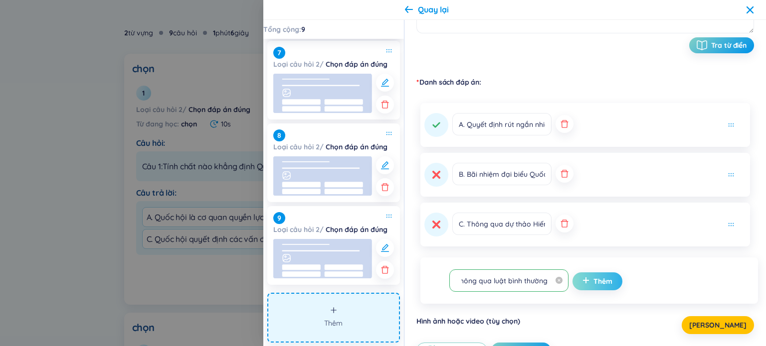
scroll to position [0, 0]
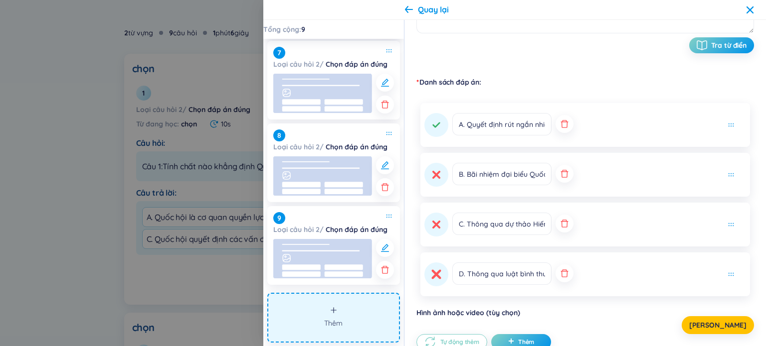
click icon
click span "[PERSON_NAME]"
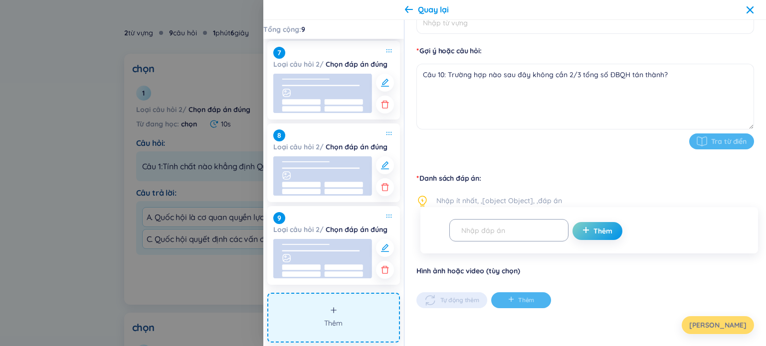
scroll to position [111, 0]
type input "chọn"
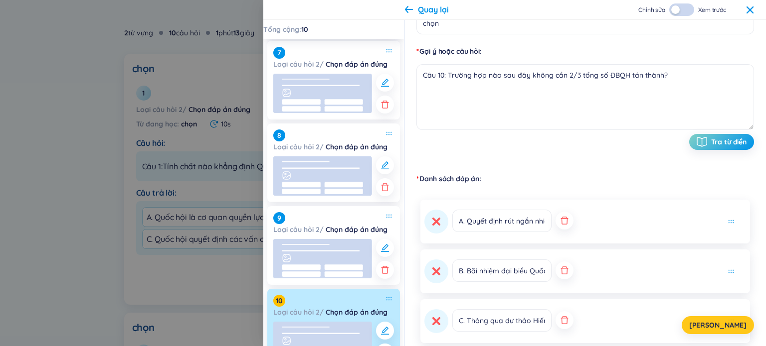
scroll to position [208, 0]
